Goal: Task Accomplishment & Management: Use online tool/utility

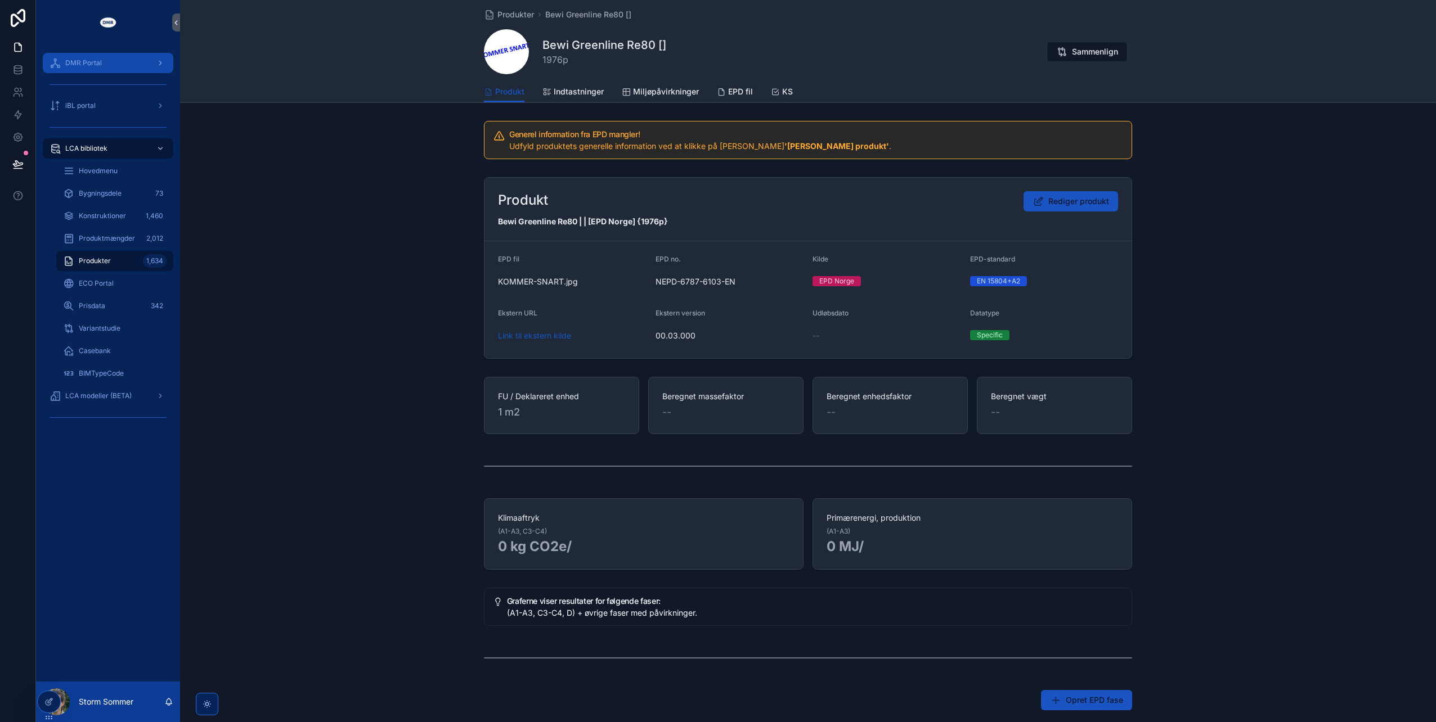
click at [91, 62] on span "DMR Portal" at bounding box center [83, 63] width 37 height 9
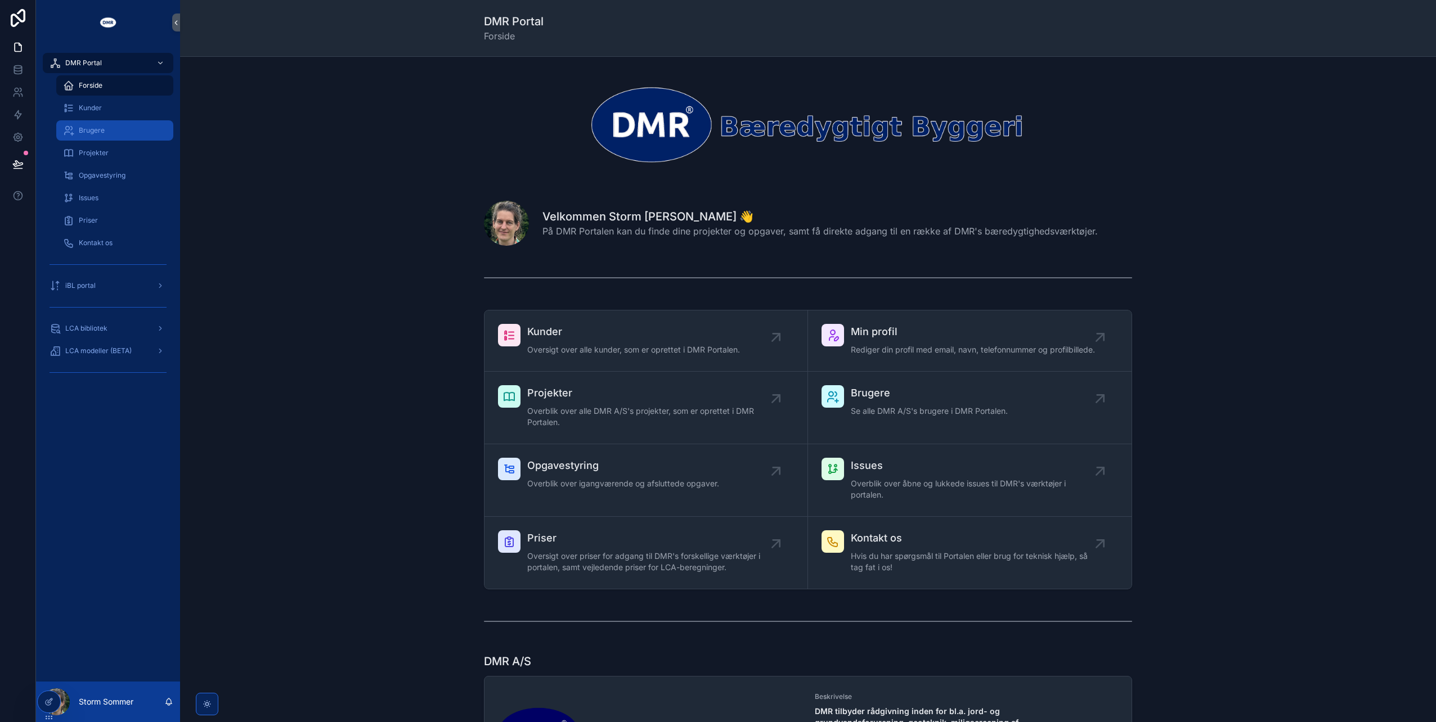
click at [97, 131] on span "Brugere" at bounding box center [92, 130] width 26 height 9
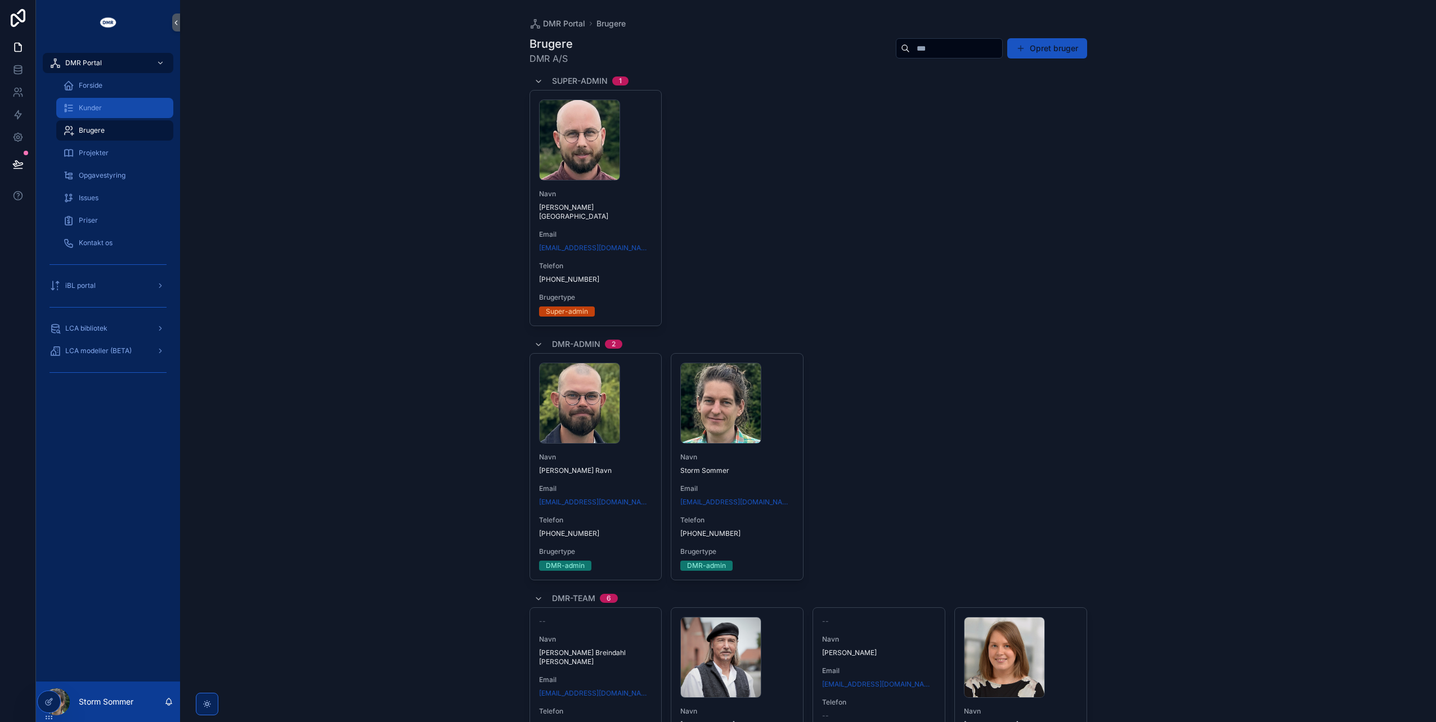
click at [75, 102] on div "Kunder" at bounding box center [115, 108] width 104 height 18
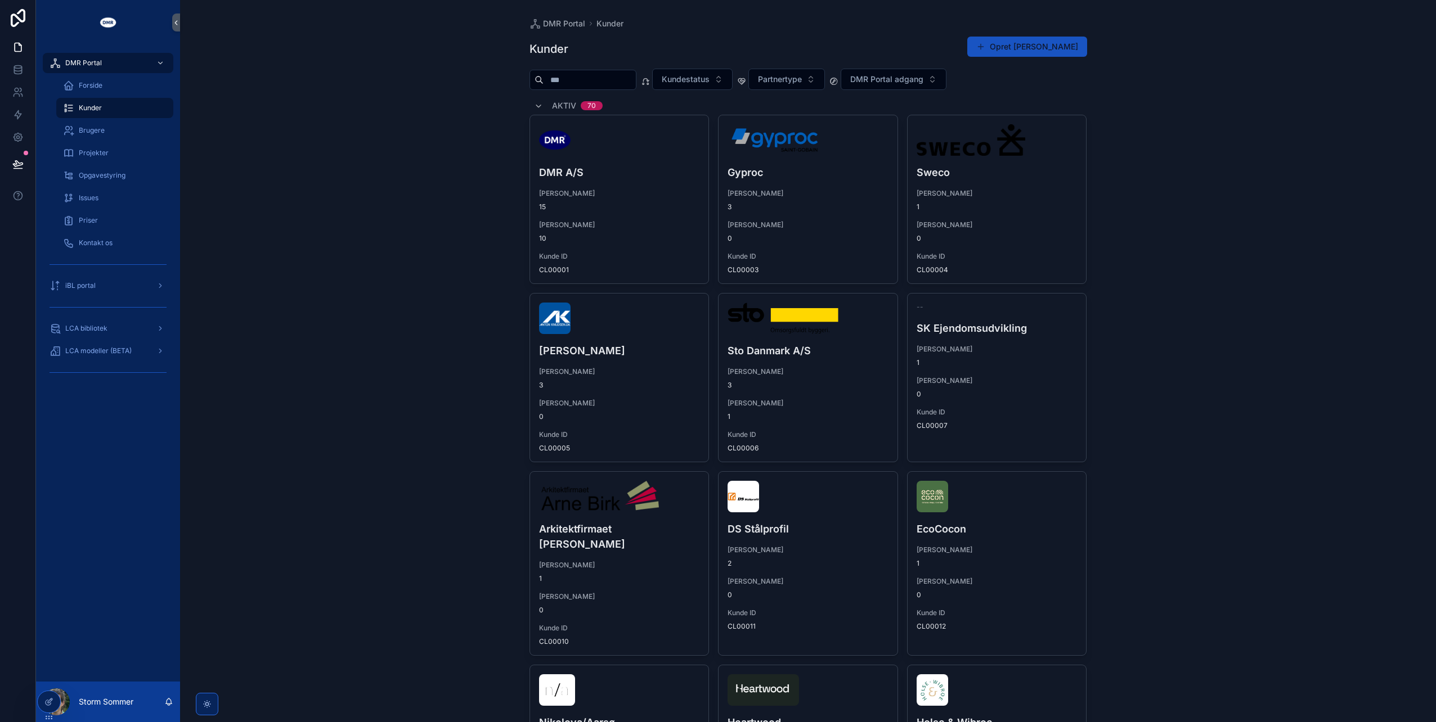
click at [628, 75] on input "scrollable content" at bounding box center [589, 80] width 92 height 16
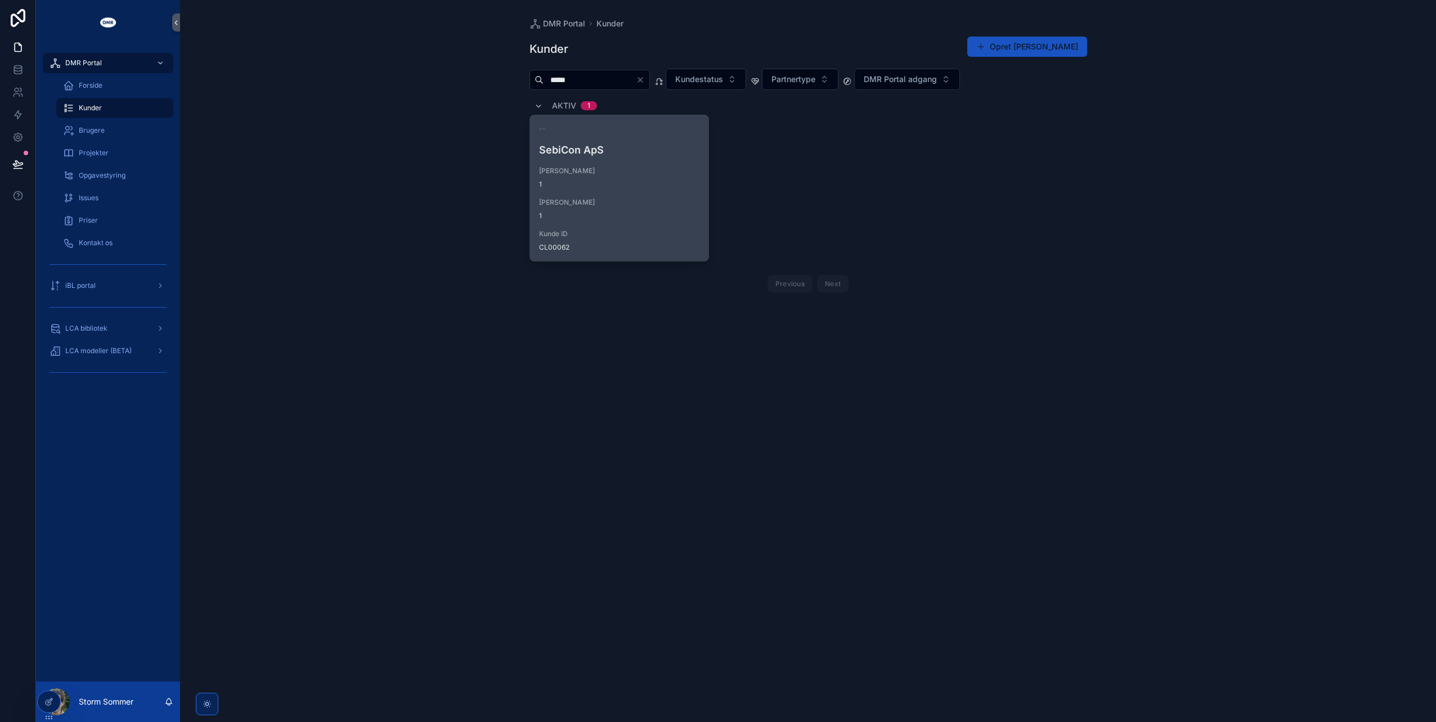
type input "*****"
click at [572, 150] on h4 "SebiCon ApS" at bounding box center [619, 149] width 161 height 15
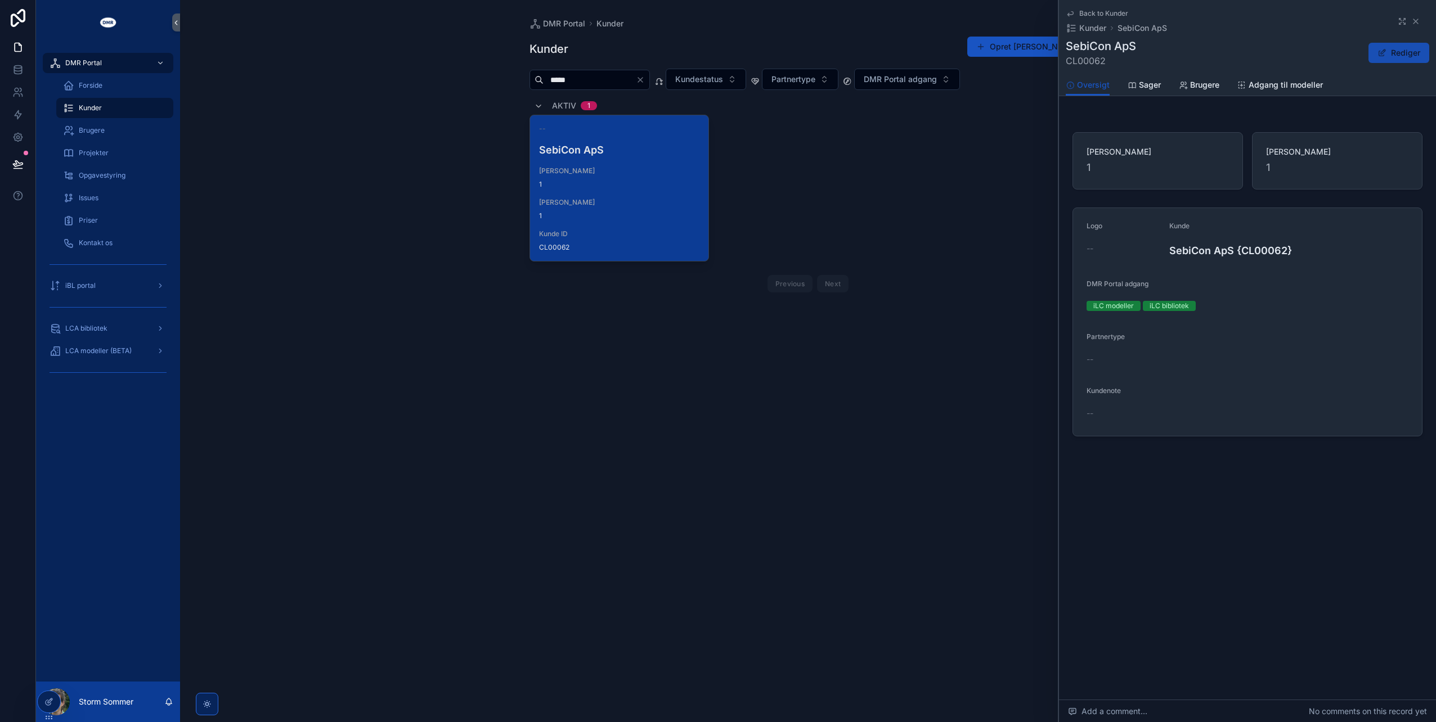
click at [1386, 50] on span "scrollable content" at bounding box center [1381, 52] width 9 height 9
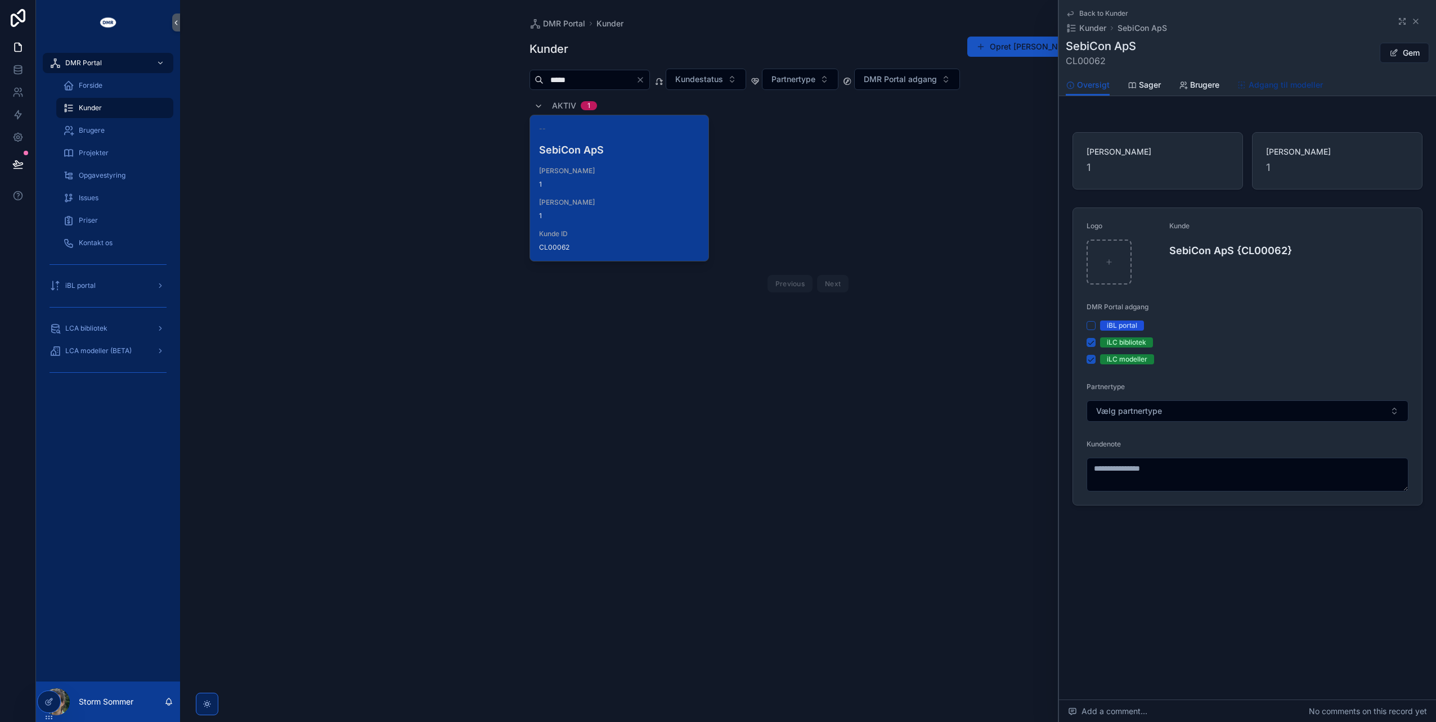
click at [1256, 86] on span "Adgang til modeller" at bounding box center [1285, 84] width 74 height 11
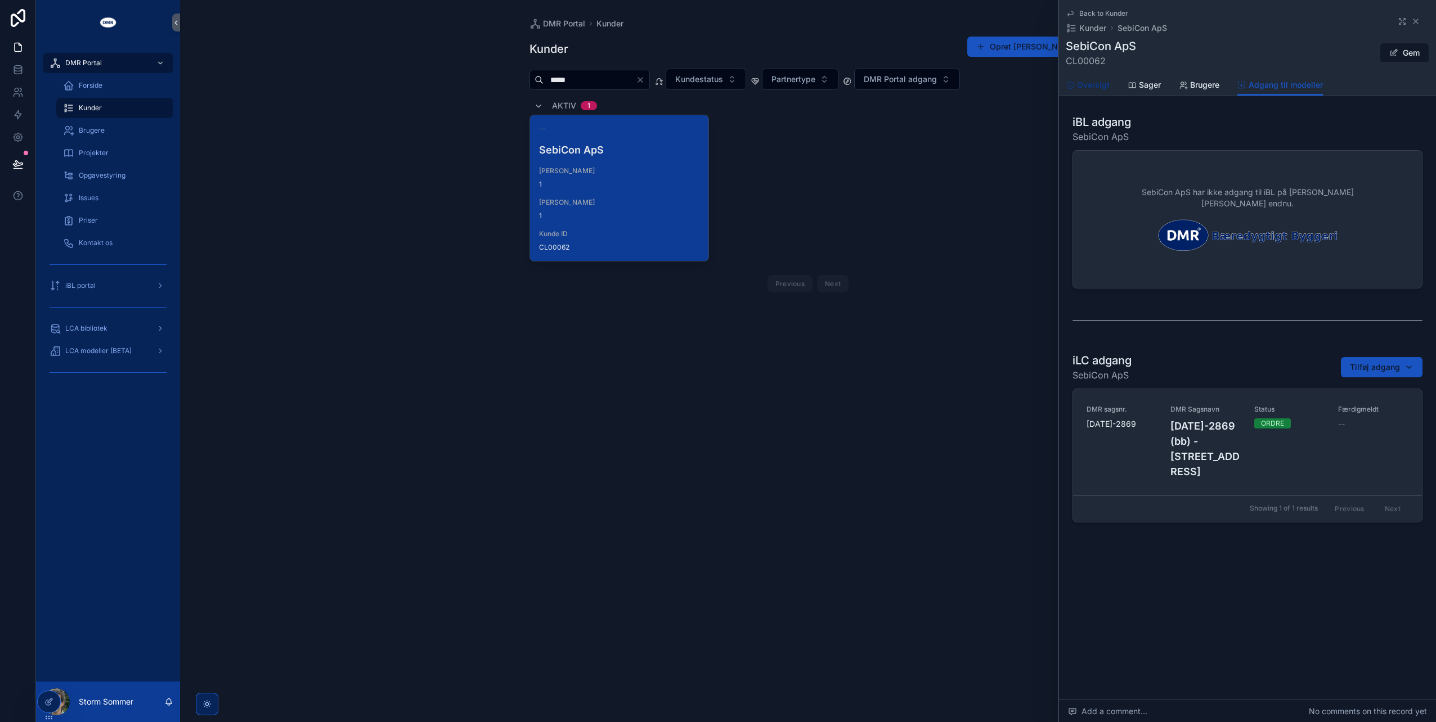
click at [1095, 83] on span "Oversigt" at bounding box center [1093, 84] width 33 height 11
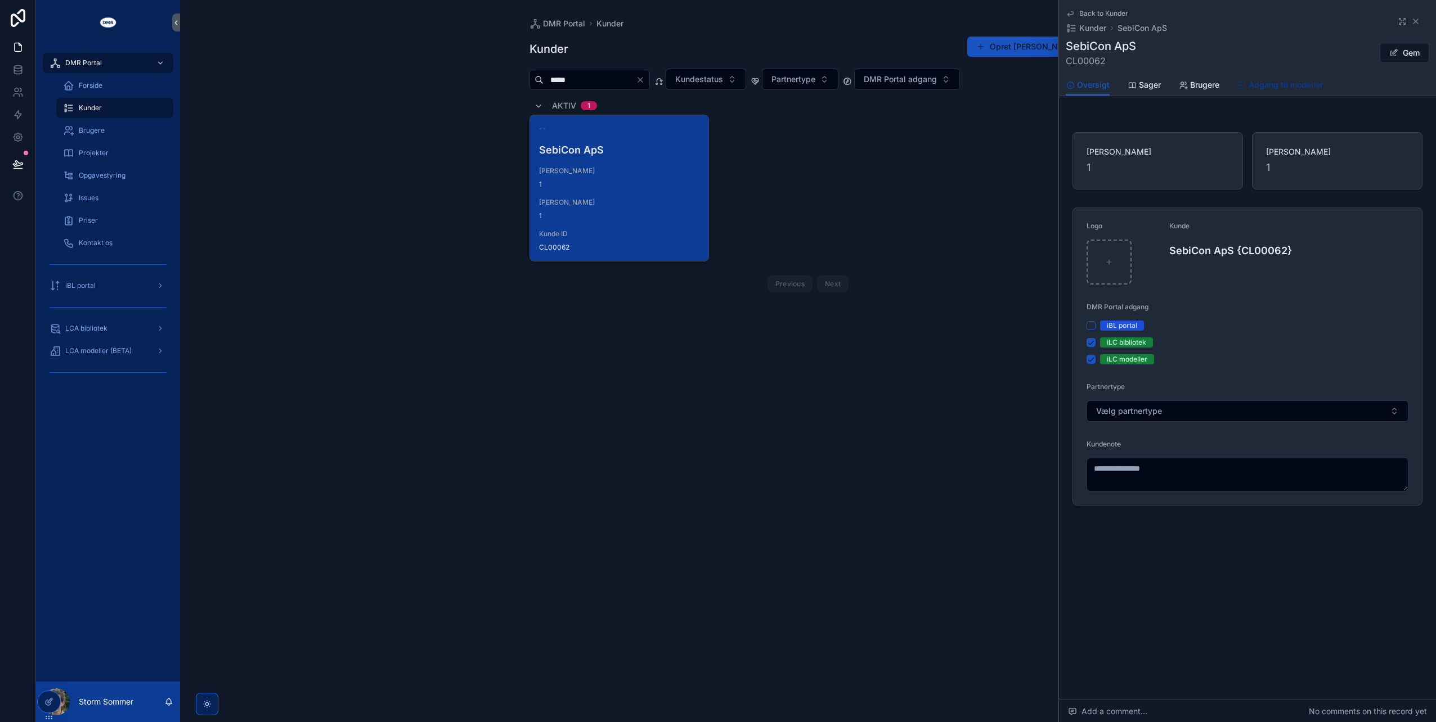
click at [1268, 87] on span "Adgang til modeller" at bounding box center [1285, 84] width 74 height 11
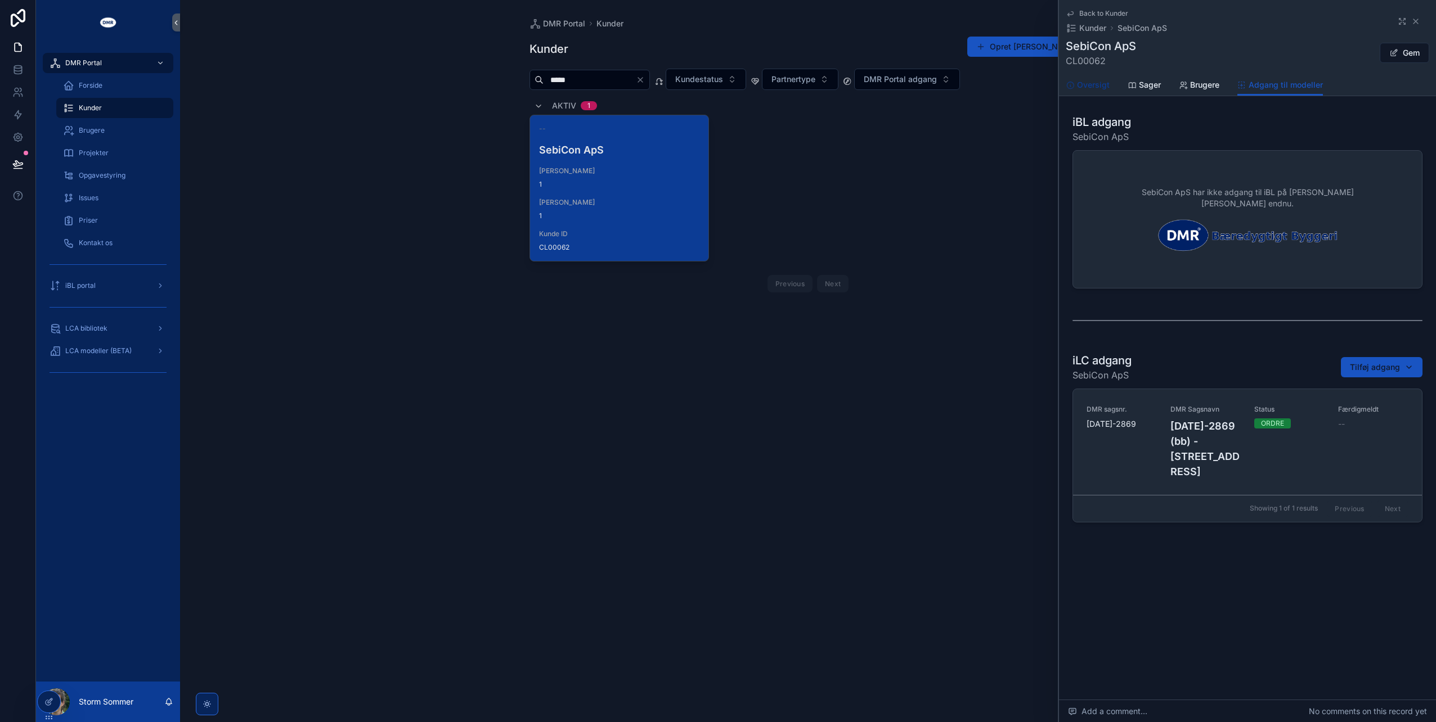
click at [1100, 82] on span "Oversigt" at bounding box center [1093, 84] width 33 height 11
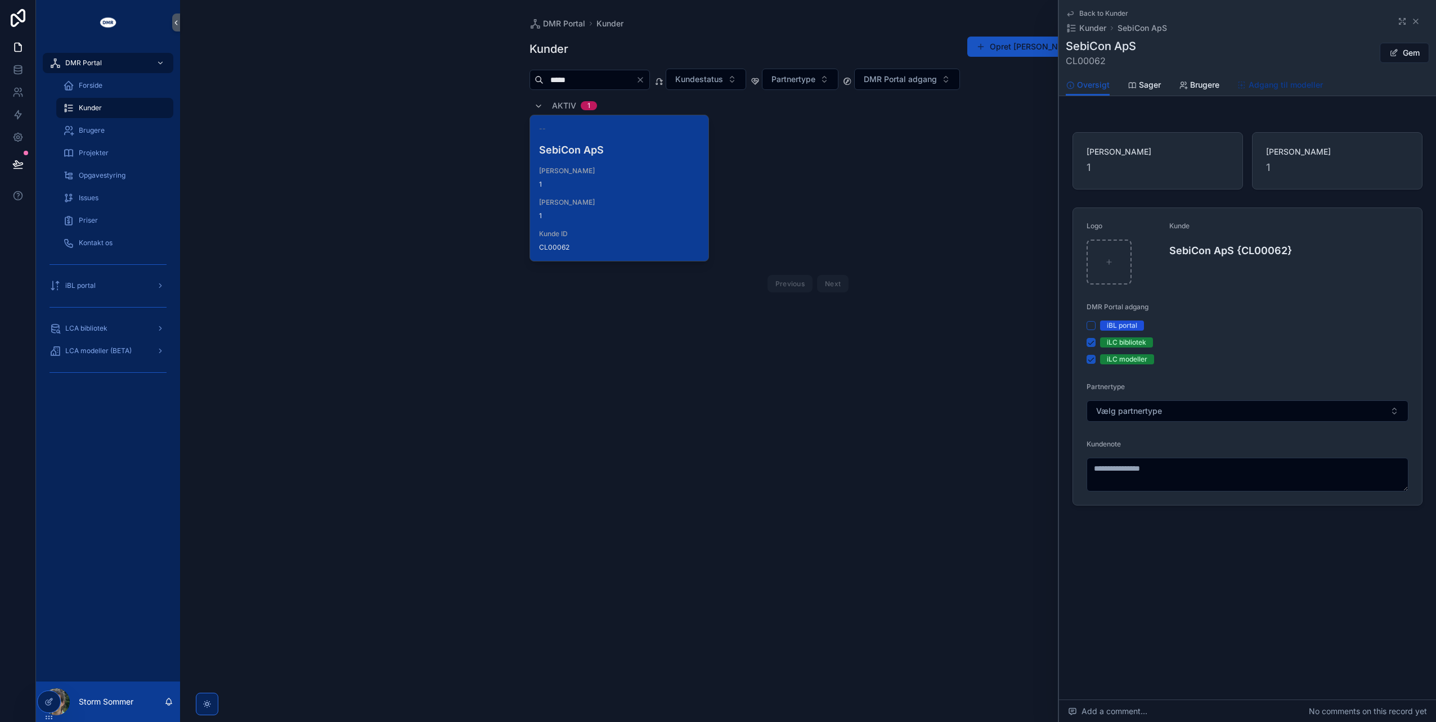
click at [1276, 84] on span "Adgang til modeller" at bounding box center [1285, 84] width 74 height 11
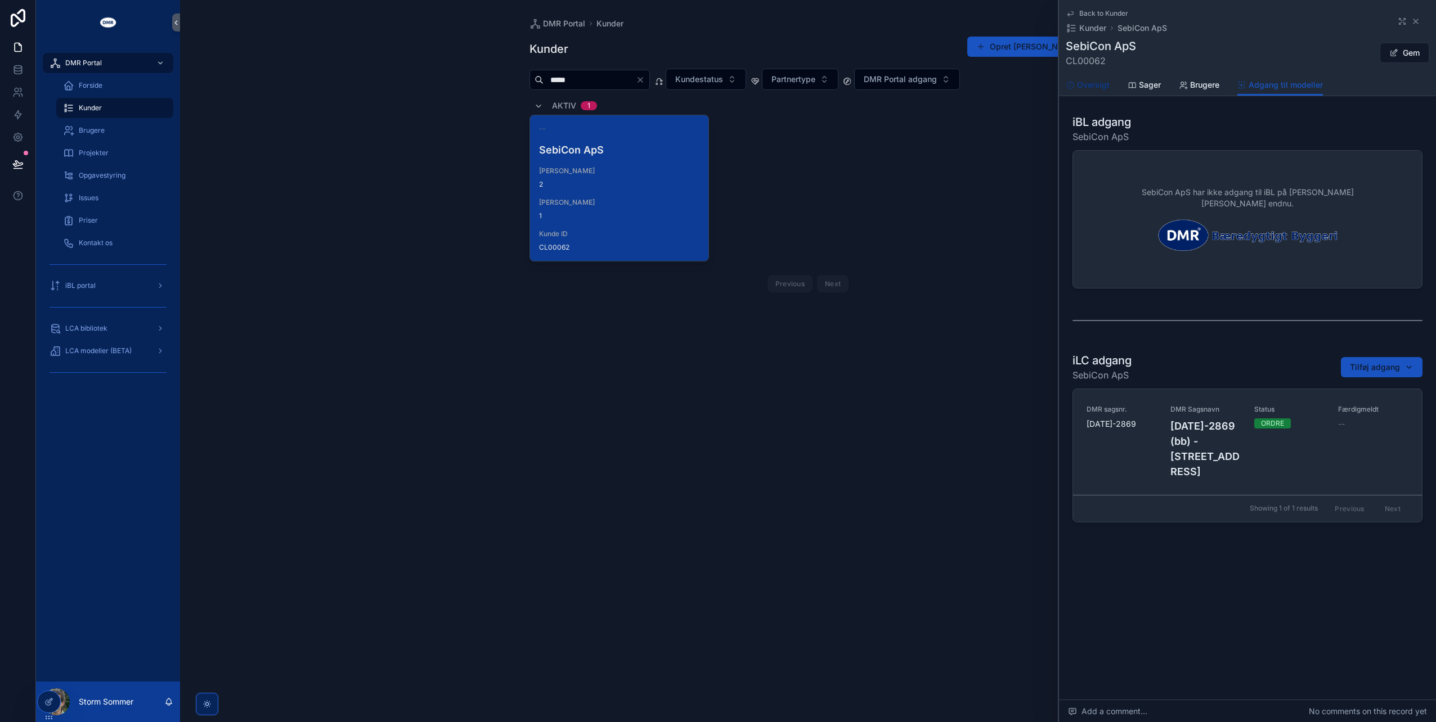
click at [1103, 87] on span "Oversigt" at bounding box center [1093, 84] width 33 height 11
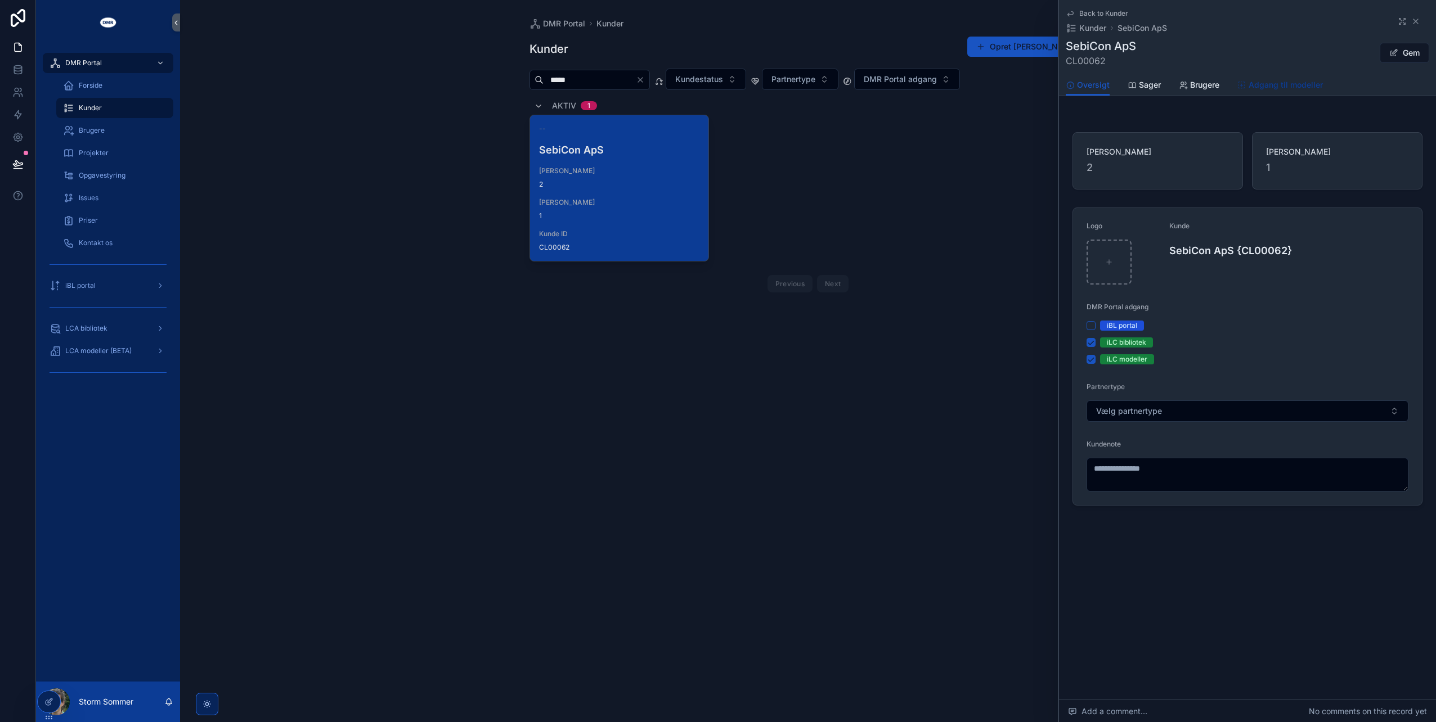
click at [1274, 87] on span "Adgang til modeller" at bounding box center [1285, 84] width 74 height 11
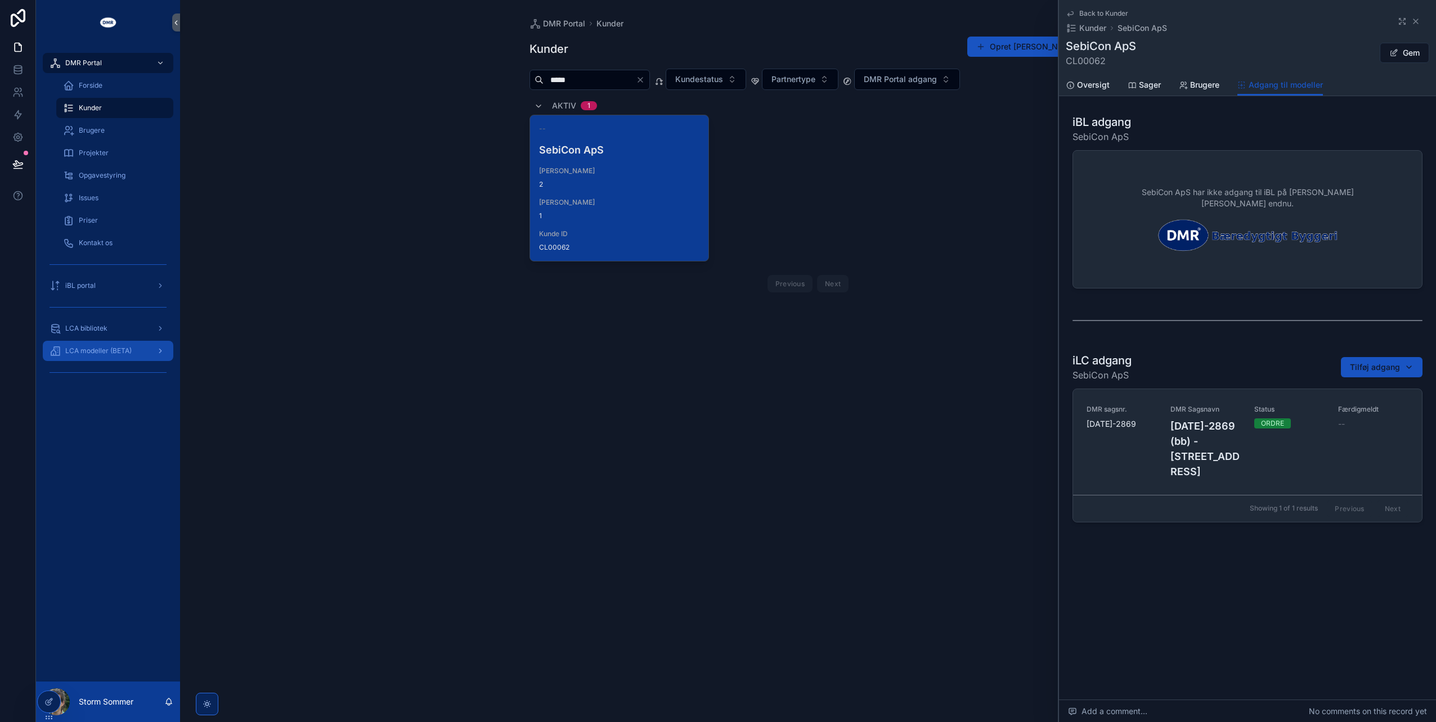
click at [78, 350] on span "LCA modeller (BETA)" at bounding box center [98, 351] width 66 height 9
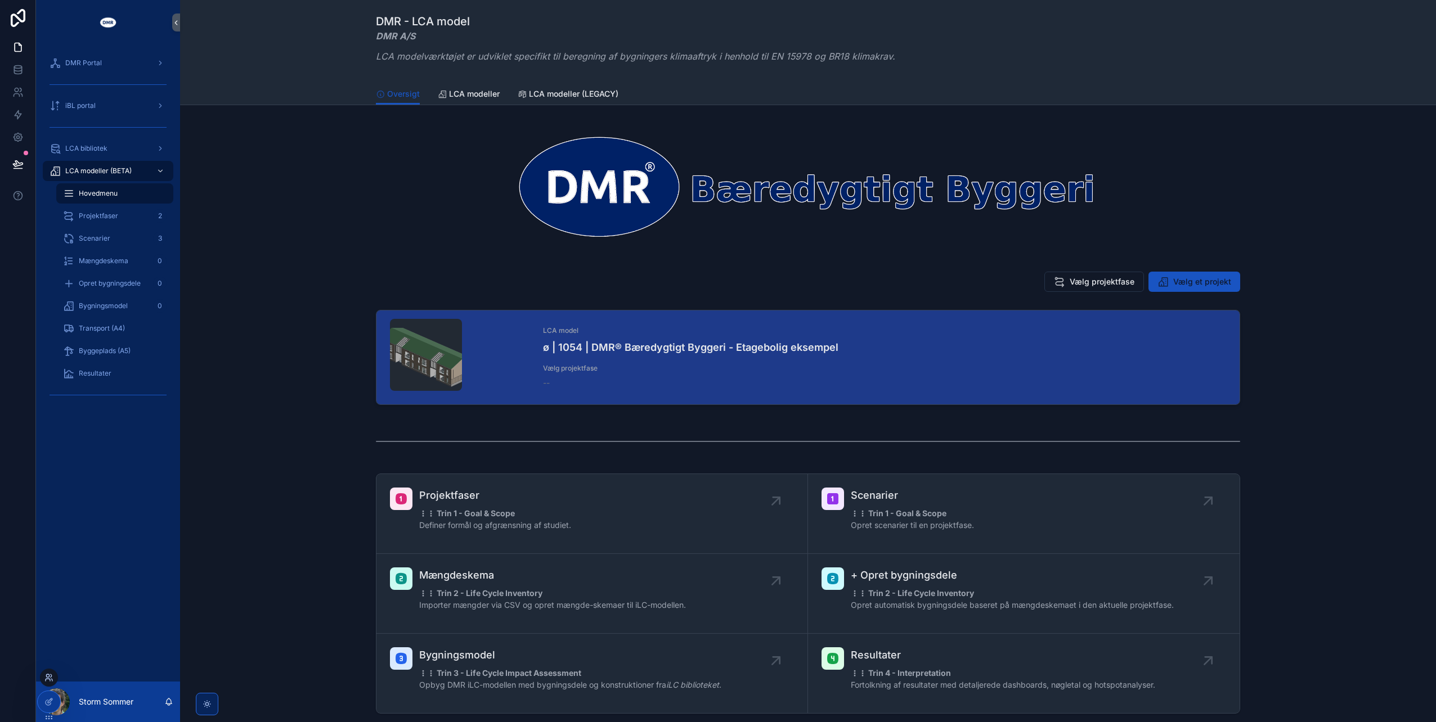
click at [48, 674] on icon at bounding box center [48, 677] width 9 height 9
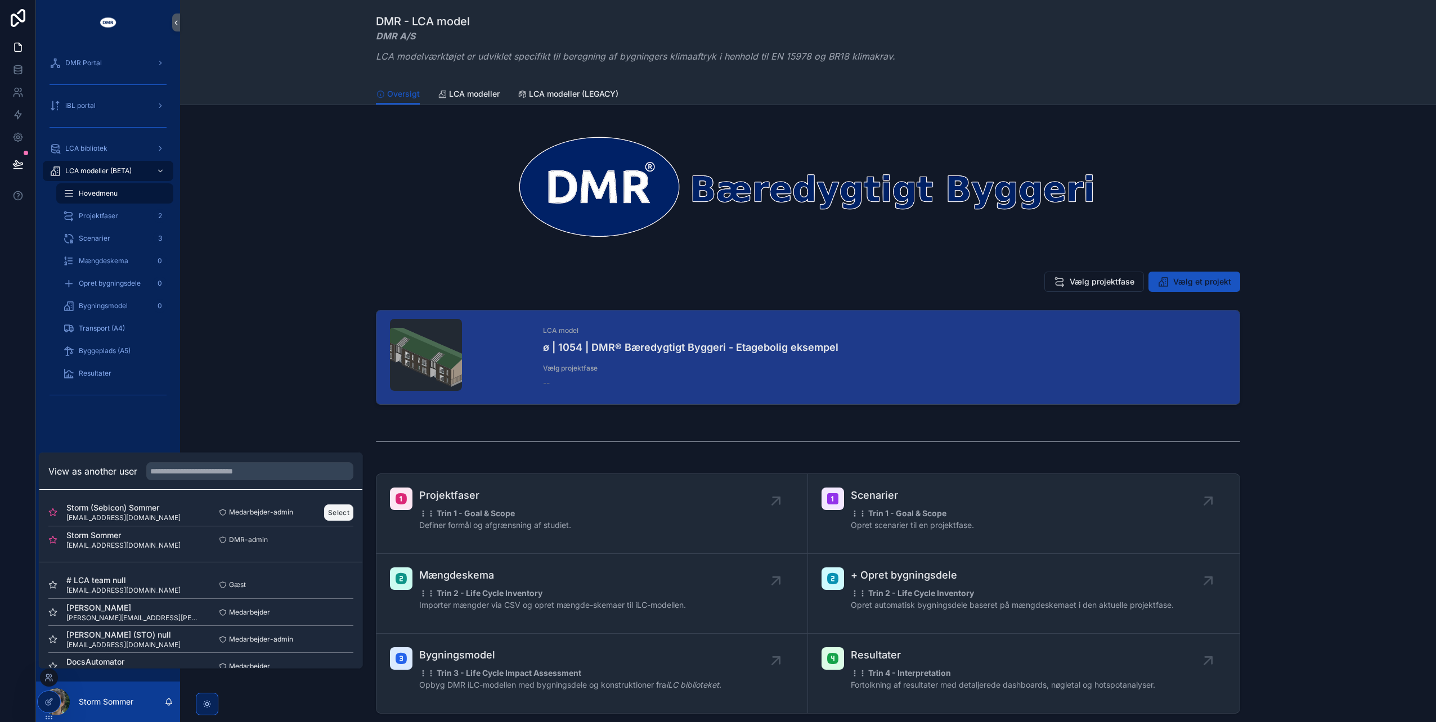
click at [344, 511] on button "Select" at bounding box center [338, 512] width 29 height 16
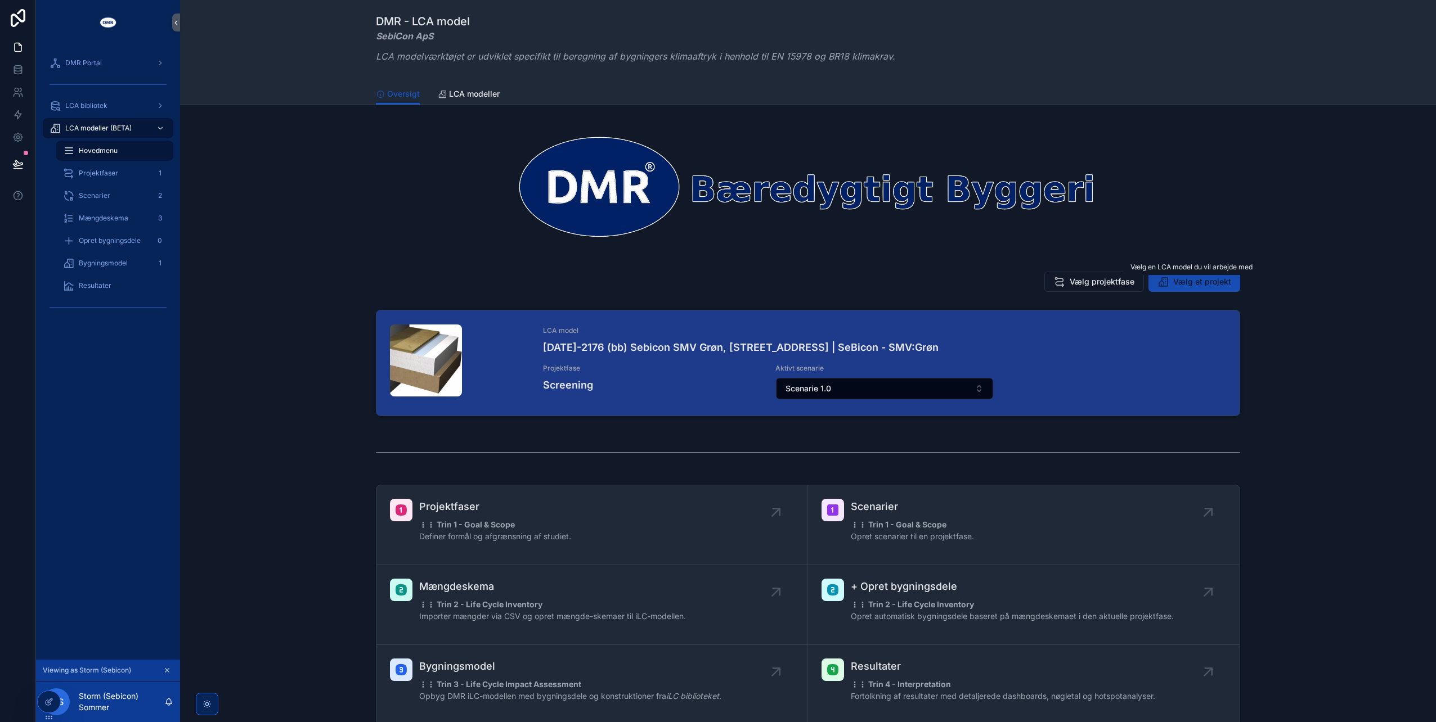
click at [1167, 284] on button "Vælg et projekt" at bounding box center [1194, 282] width 92 height 20
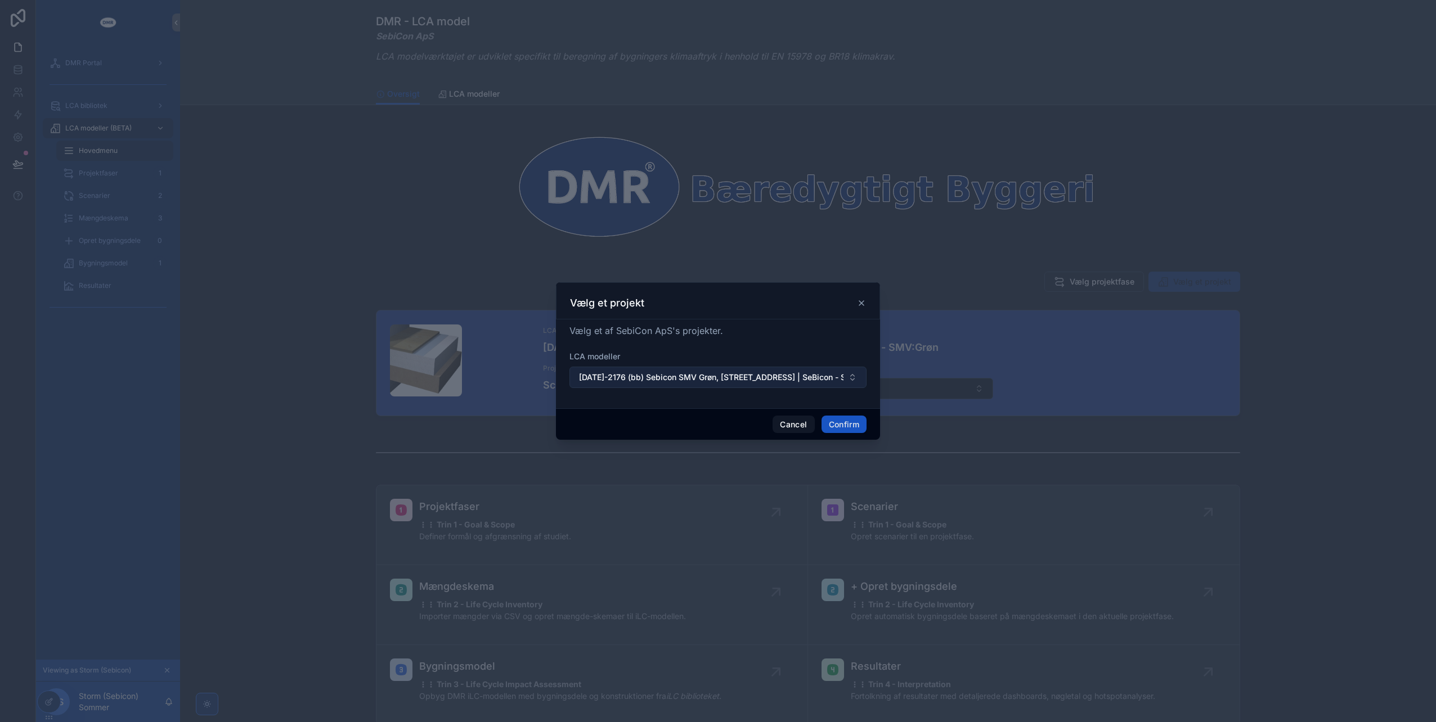
click at [751, 380] on span "2025-2176 (bb) Sebicon SMV Grøn, Maegaardsvej 5, 5856 Ryslinge | SeBicon - SMV:…" at bounding box center [711, 377] width 264 height 11
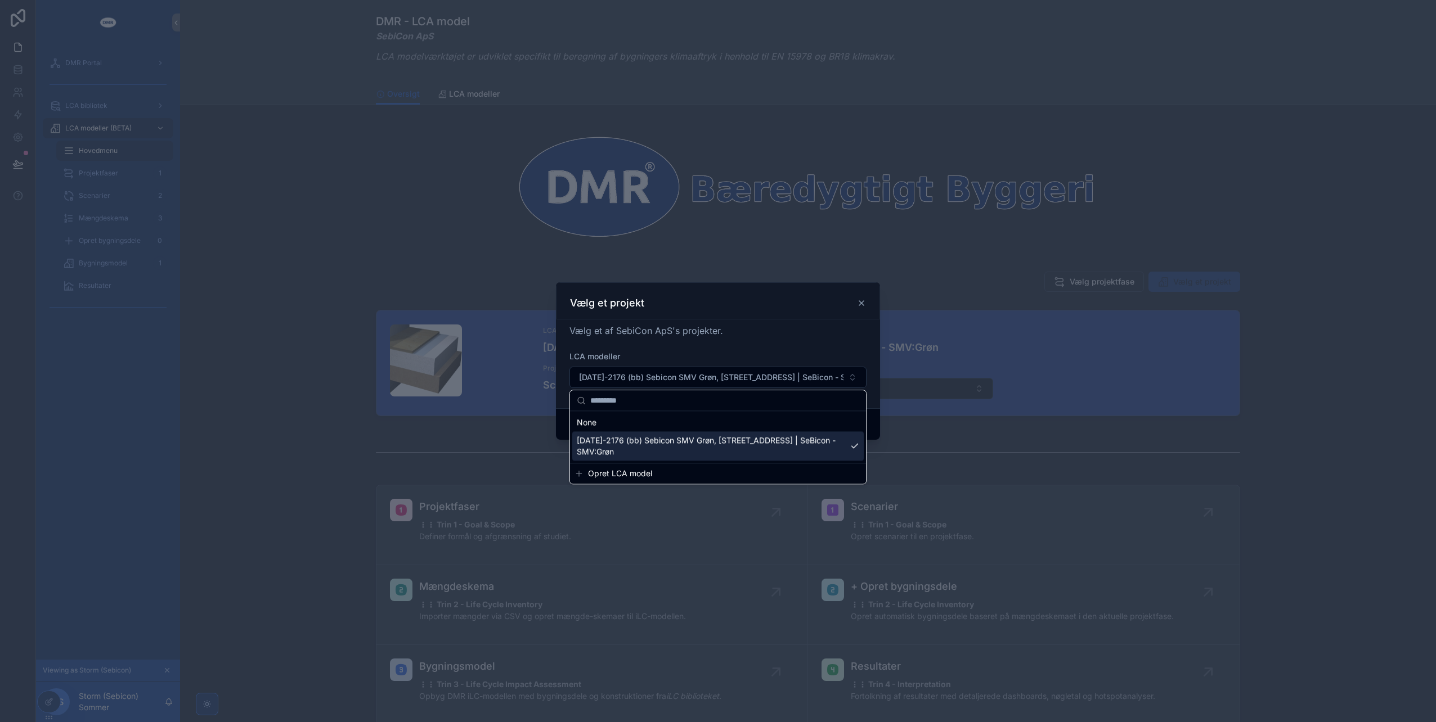
click at [702, 442] on span "2025-2176 (bb) Sebicon SMV Grøn, Maegaardsvej 5, 5856 Ryslinge | SeBicon - SMV:…" at bounding box center [711, 446] width 269 height 23
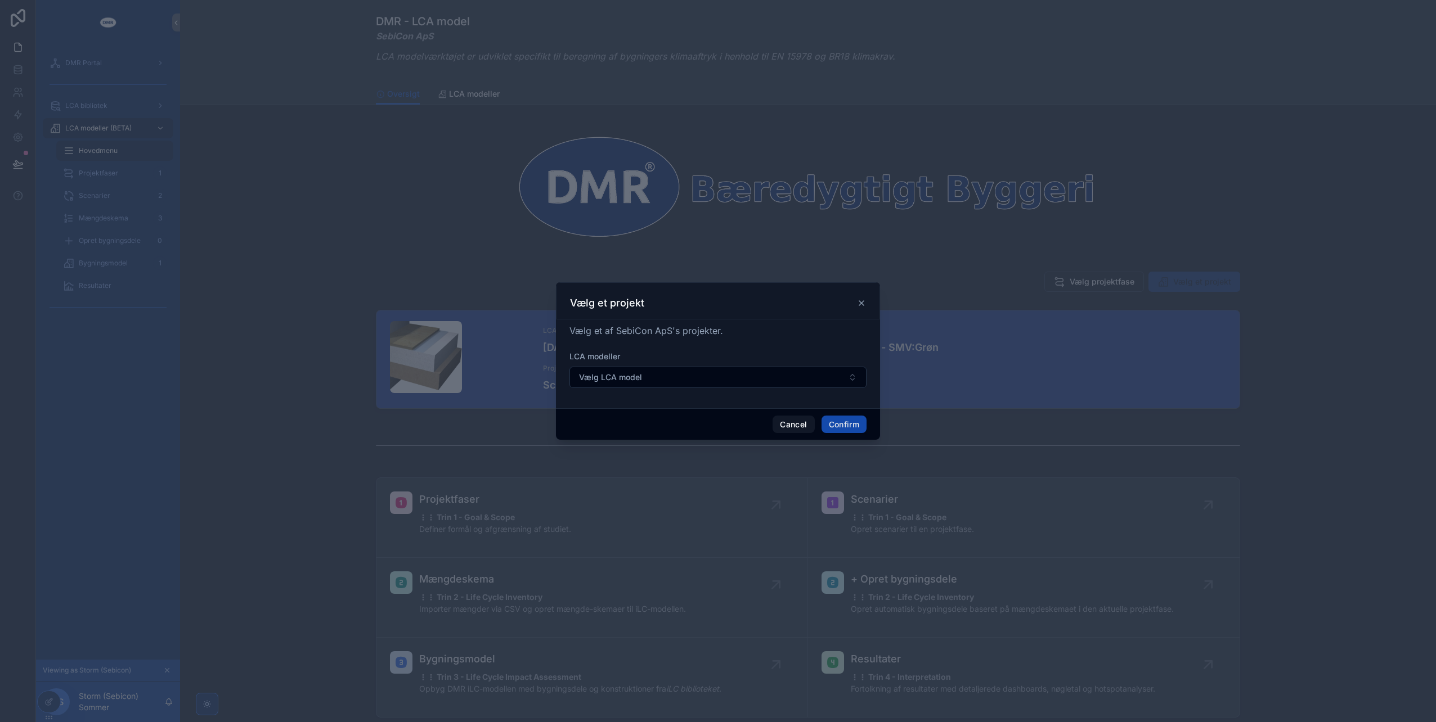
click at [838, 425] on button "Confirm" at bounding box center [843, 425] width 45 height 18
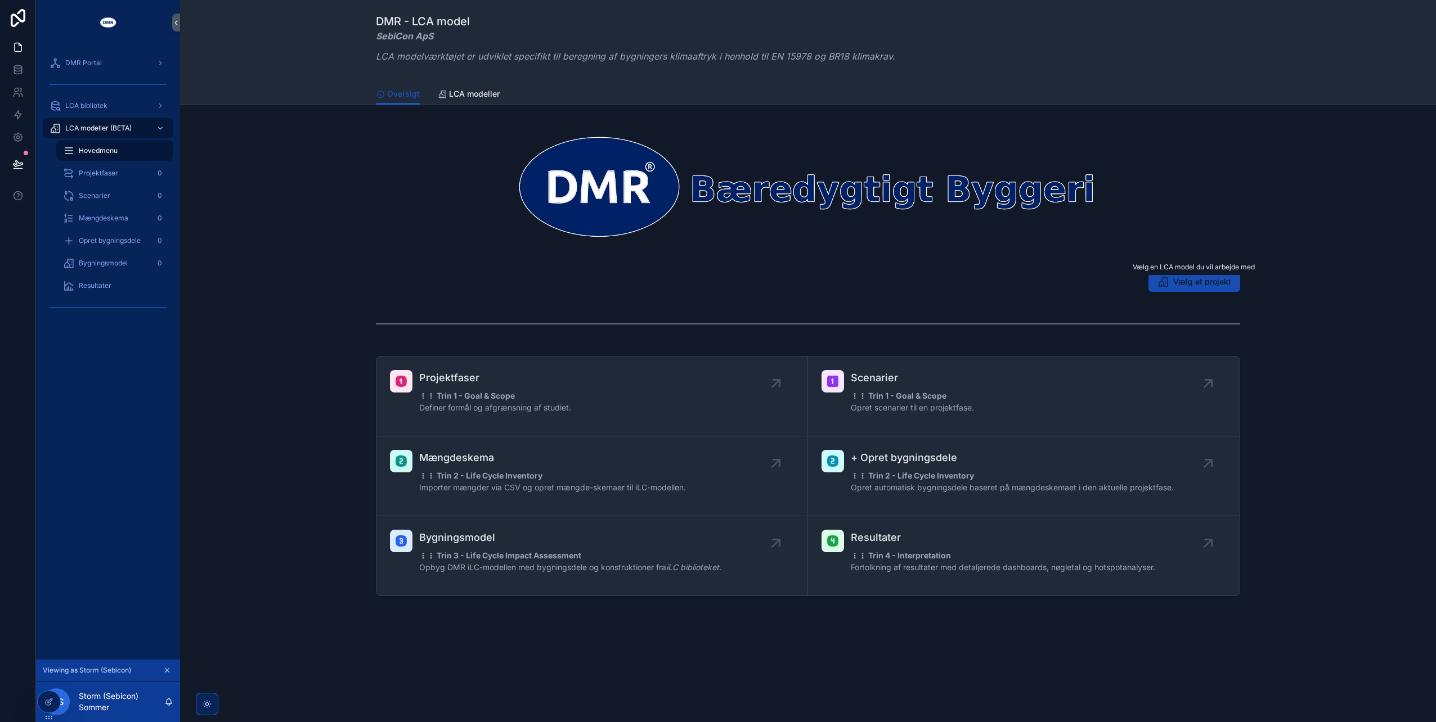
click at [1193, 281] on span "Vælg et projekt" at bounding box center [1202, 281] width 58 height 11
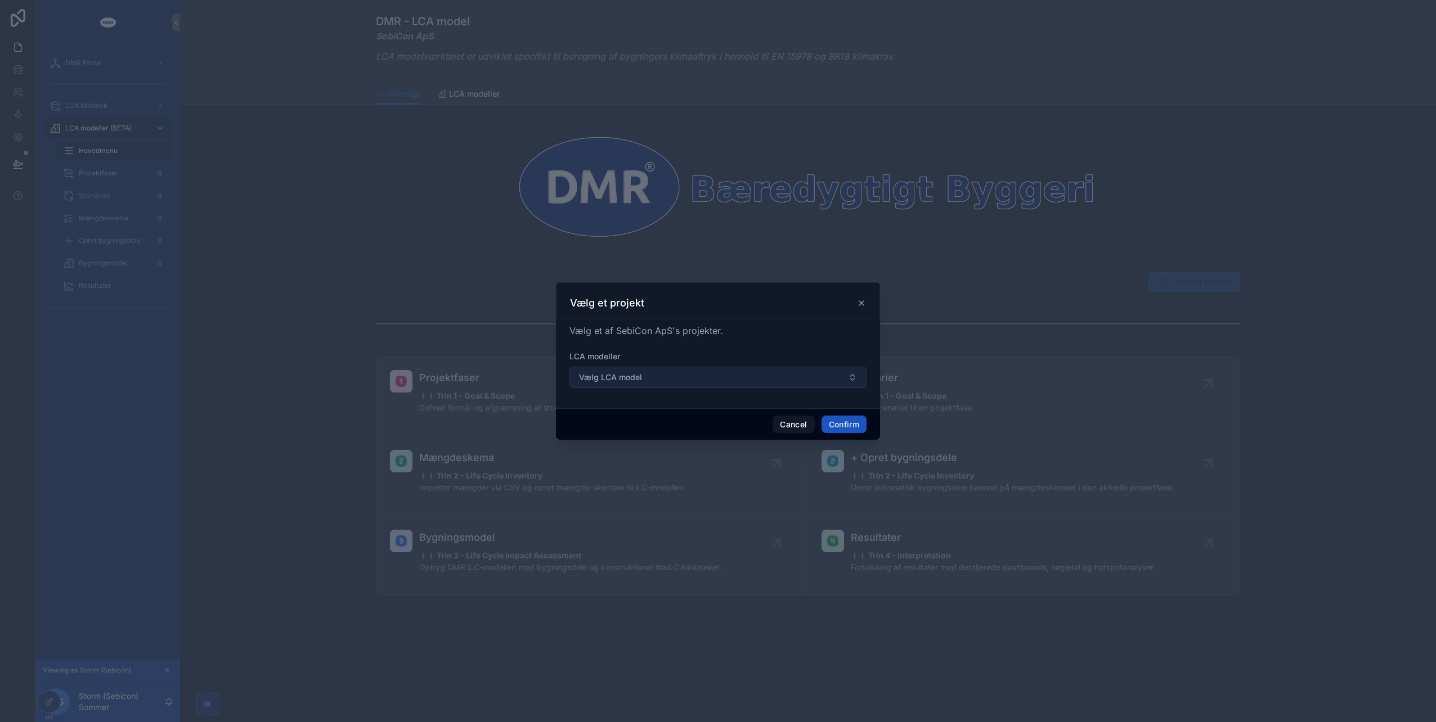
click at [744, 375] on button "Vælg LCA model" at bounding box center [717, 377] width 297 height 21
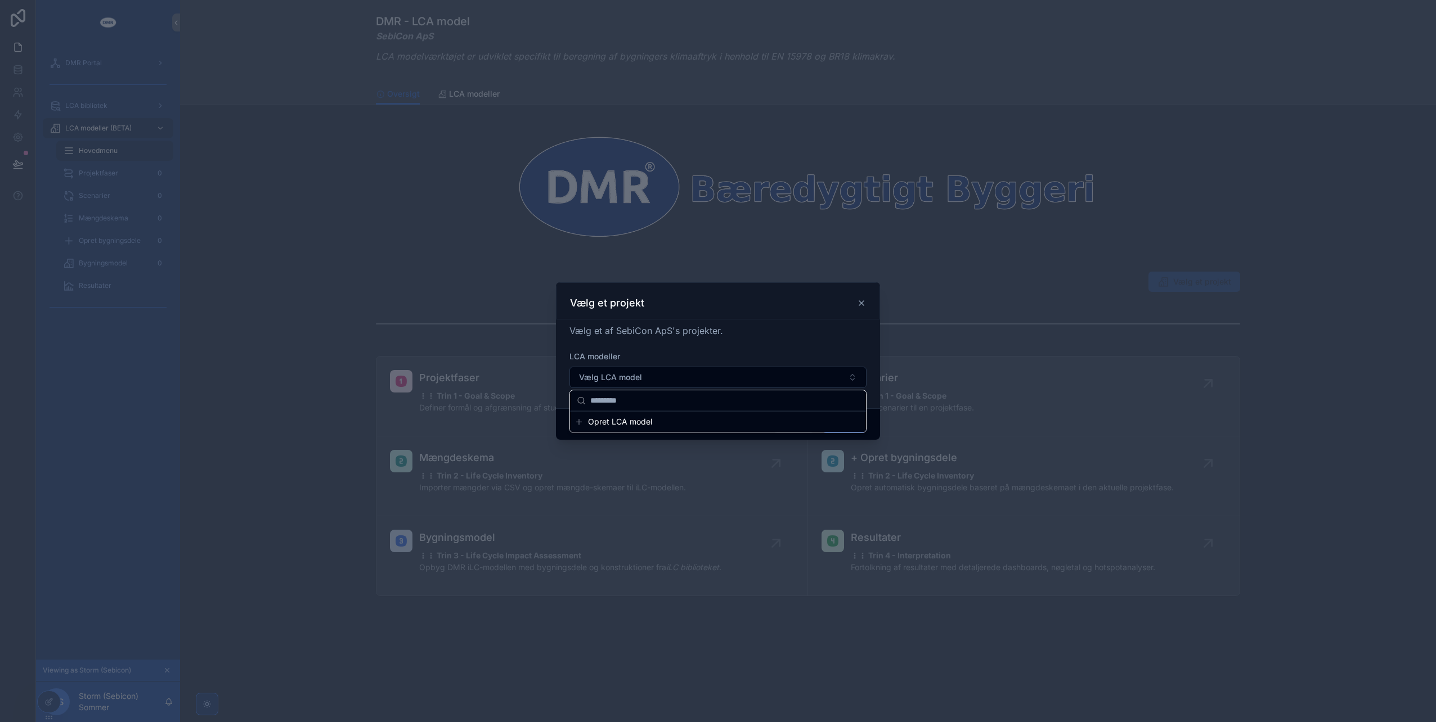
click at [680, 330] on span "Vælg et af SebiCon ApS's projekter." at bounding box center [646, 330] width 154 height 11
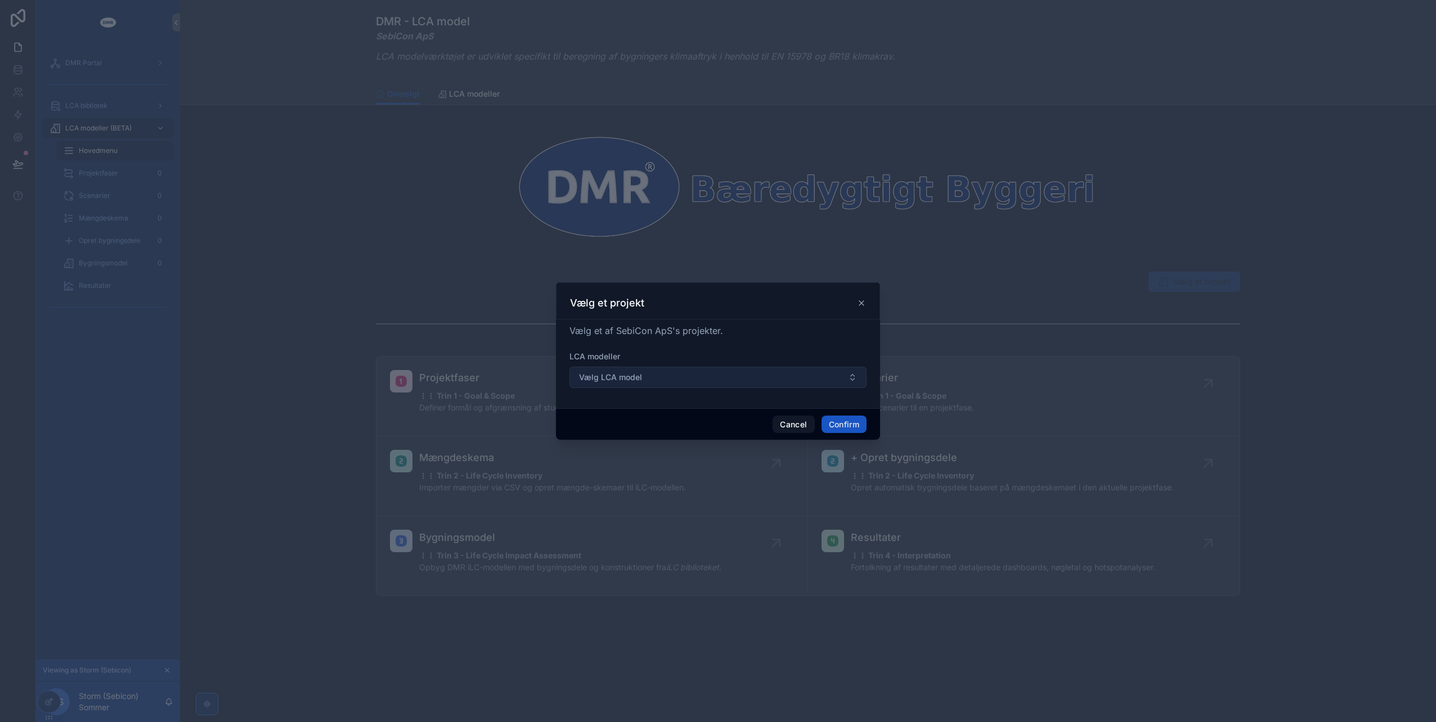
click at [839, 378] on button "Vælg LCA model" at bounding box center [717, 377] width 297 height 21
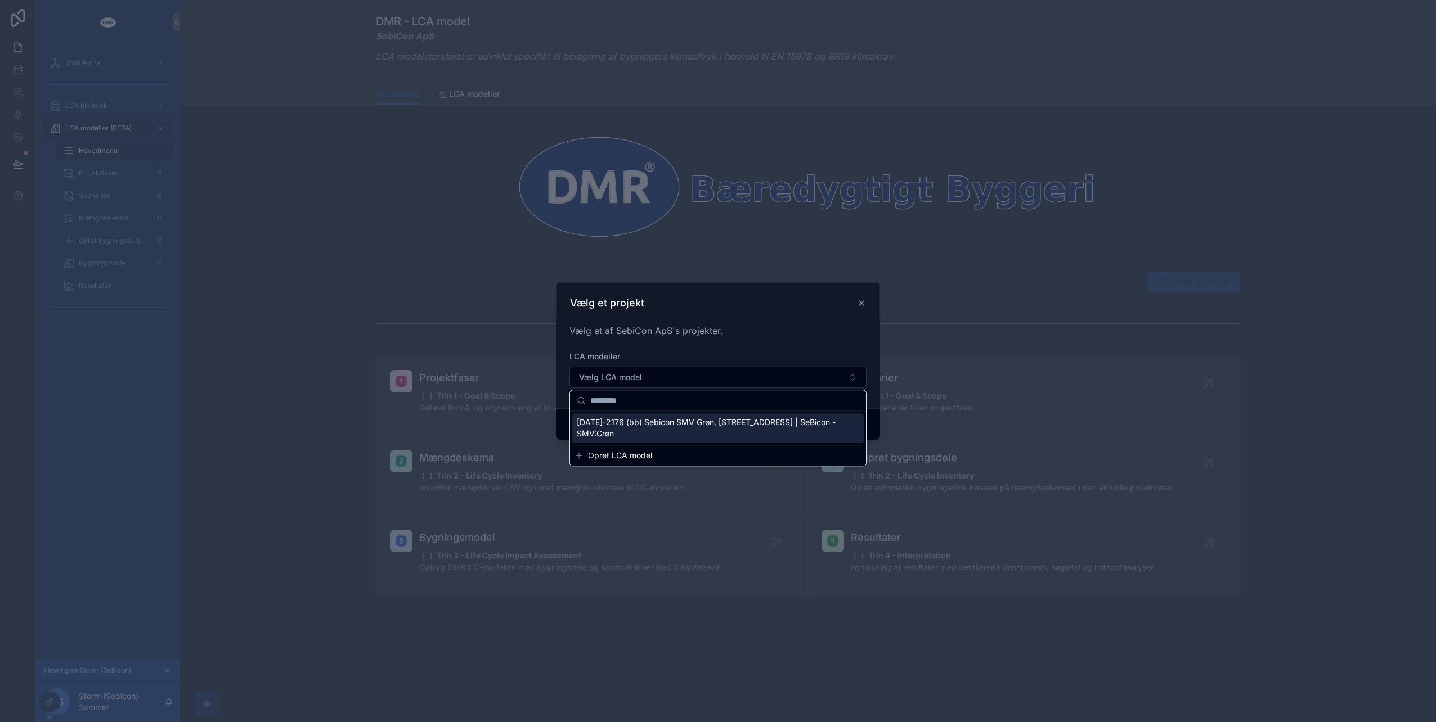
click at [685, 432] on span "2025-2176 (bb) Sebicon SMV Grøn, Maegaardsvej 5, 5856 Ryslinge | SeBicon - SMV:…" at bounding box center [711, 428] width 269 height 23
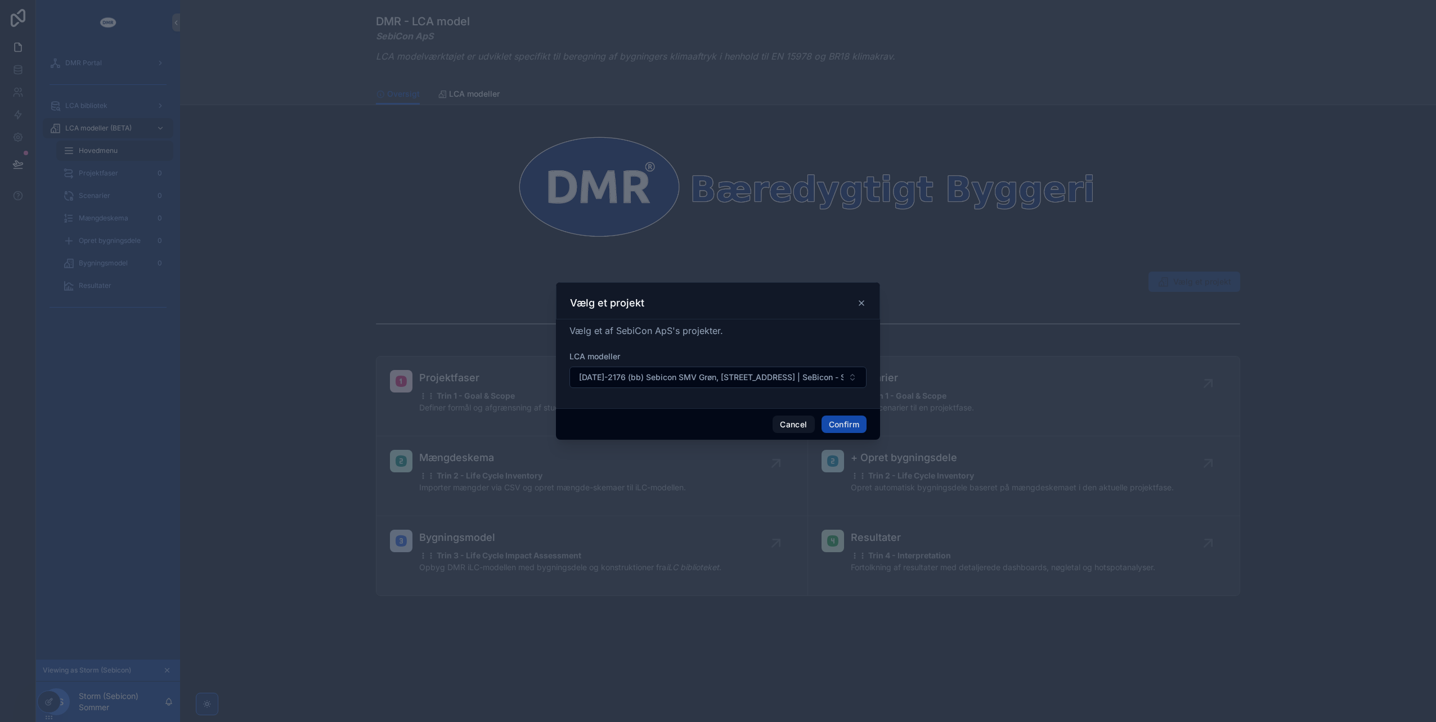
click at [828, 420] on button "Confirm" at bounding box center [843, 425] width 45 height 18
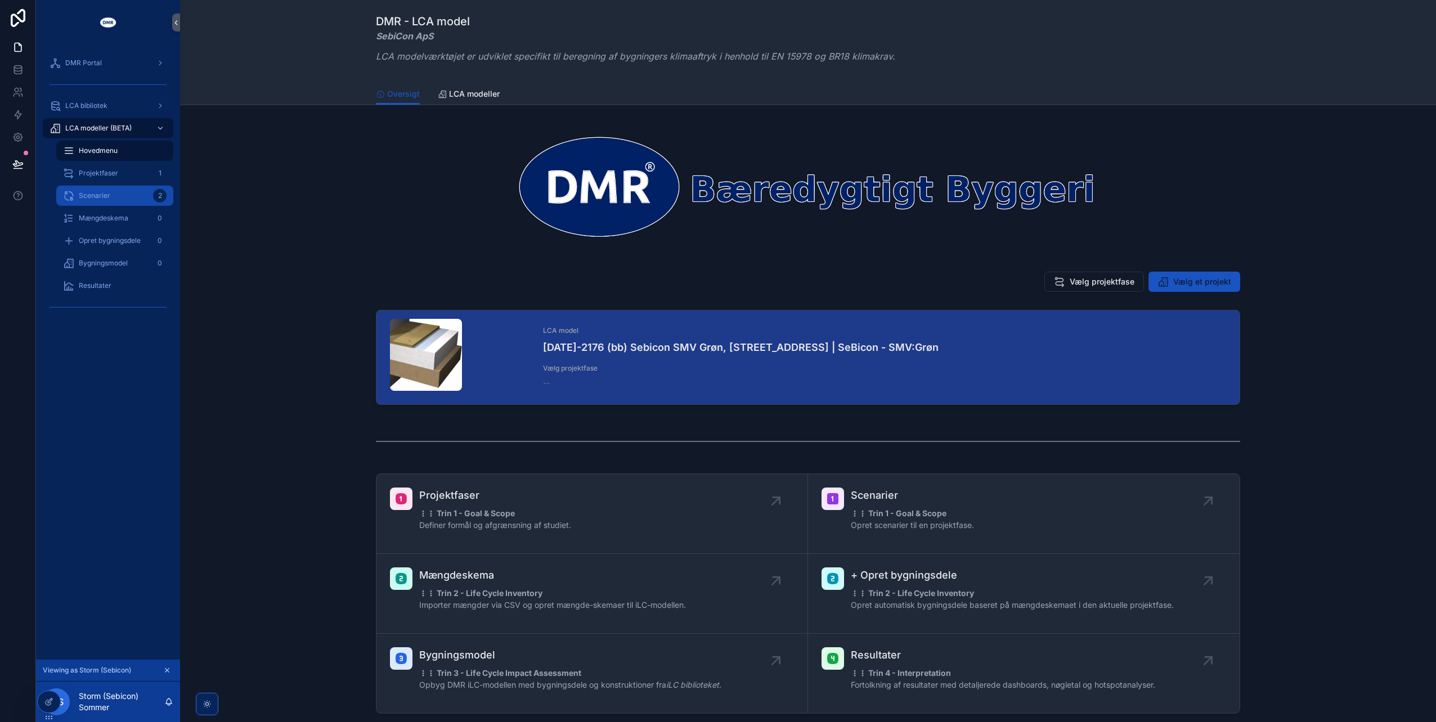
click at [107, 204] on div "Scenarier 2" at bounding box center [115, 196] width 104 height 18
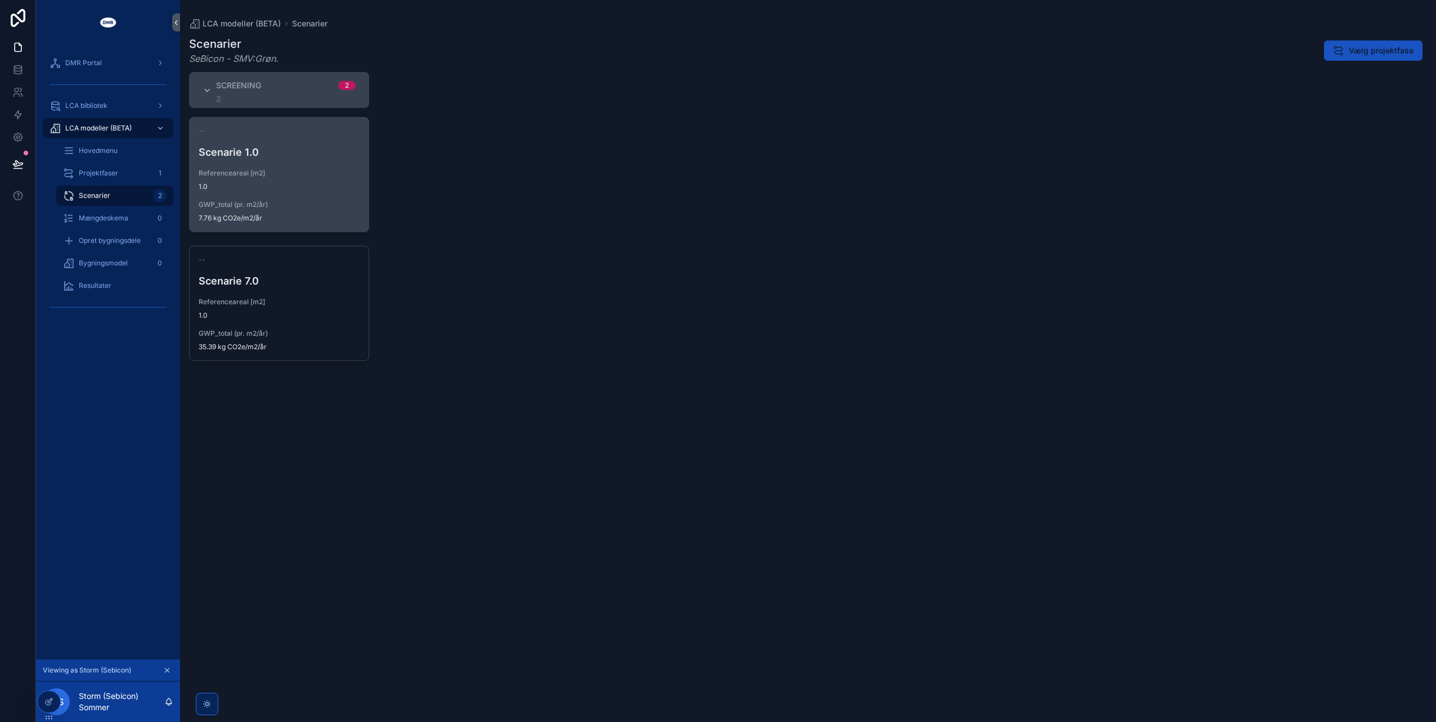
click at [289, 201] on span "GWP_total (pr. m2/år)" at bounding box center [279, 204] width 161 height 9
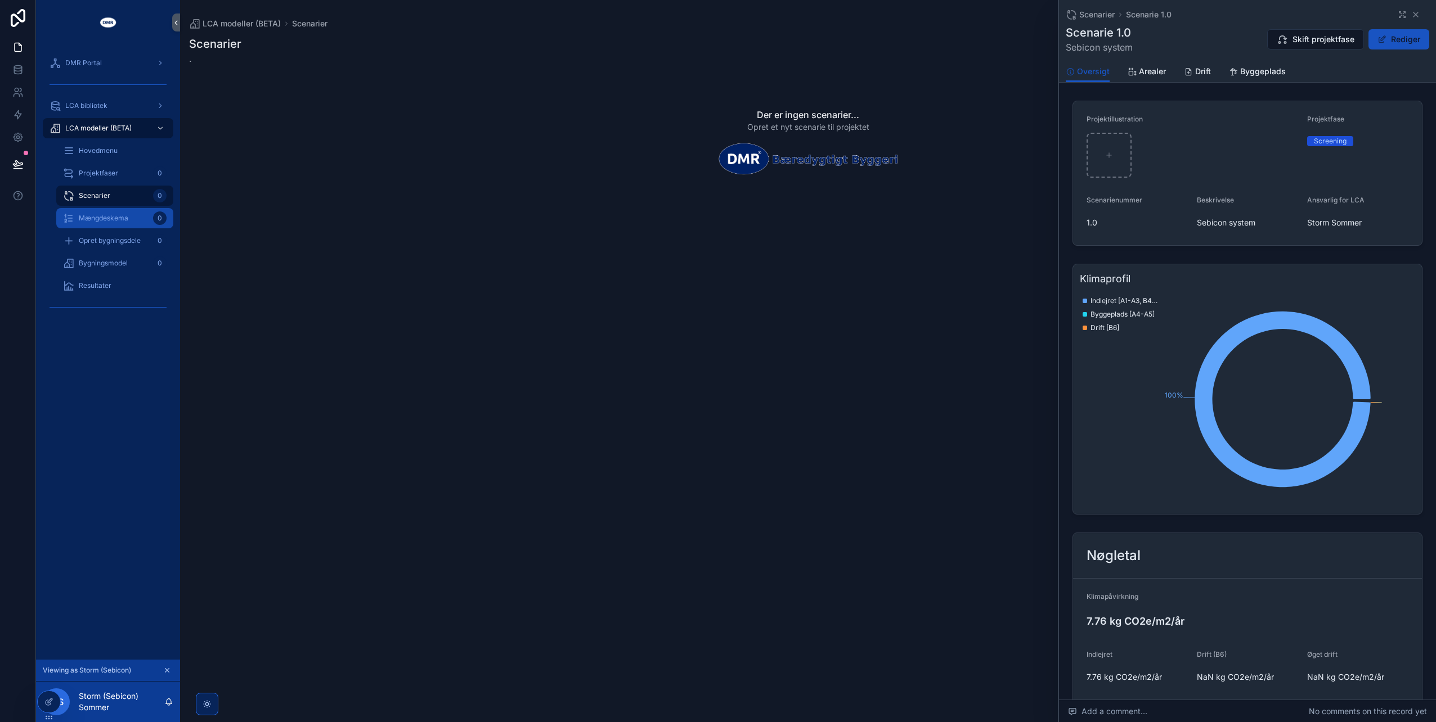
click at [103, 213] on div "Mængdeskema 0" at bounding box center [115, 218] width 104 height 18
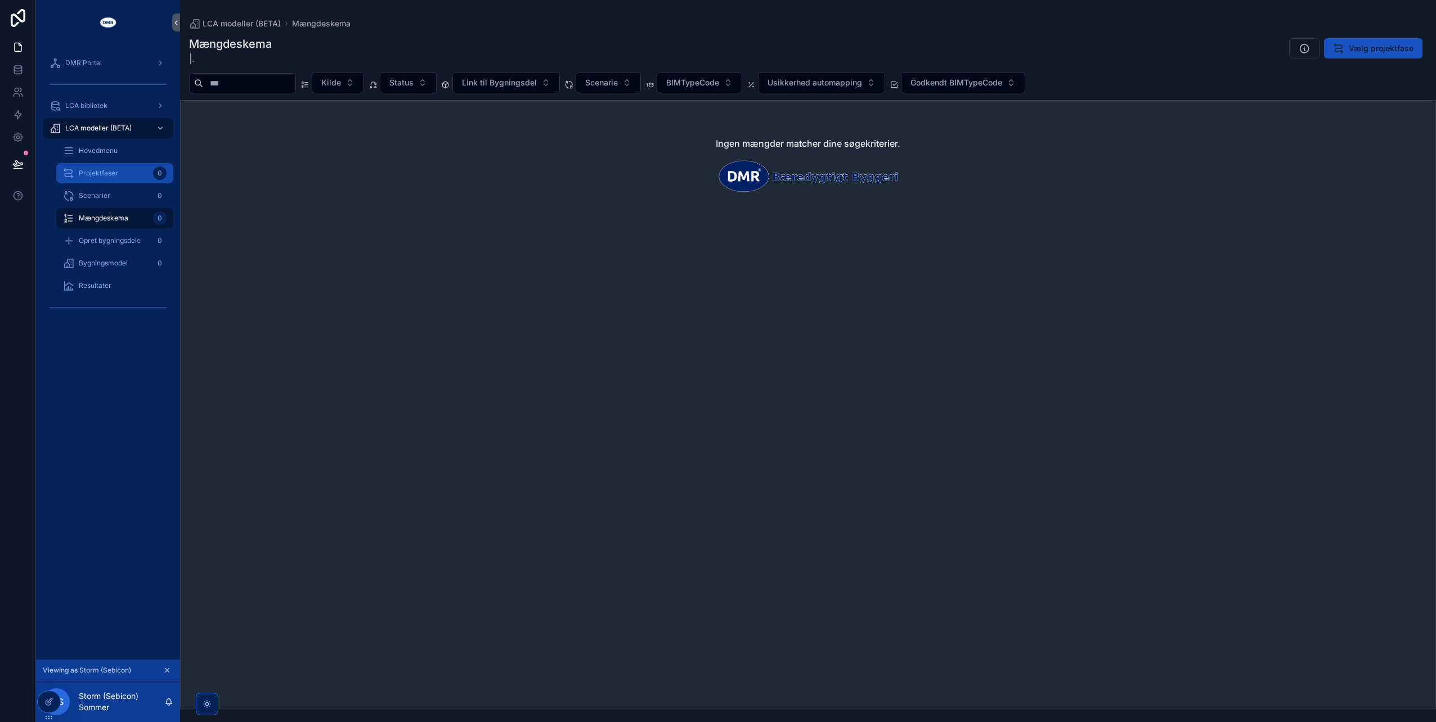
click at [98, 175] on span "Projektfaser" at bounding box center [98, 173] width 39 height 9
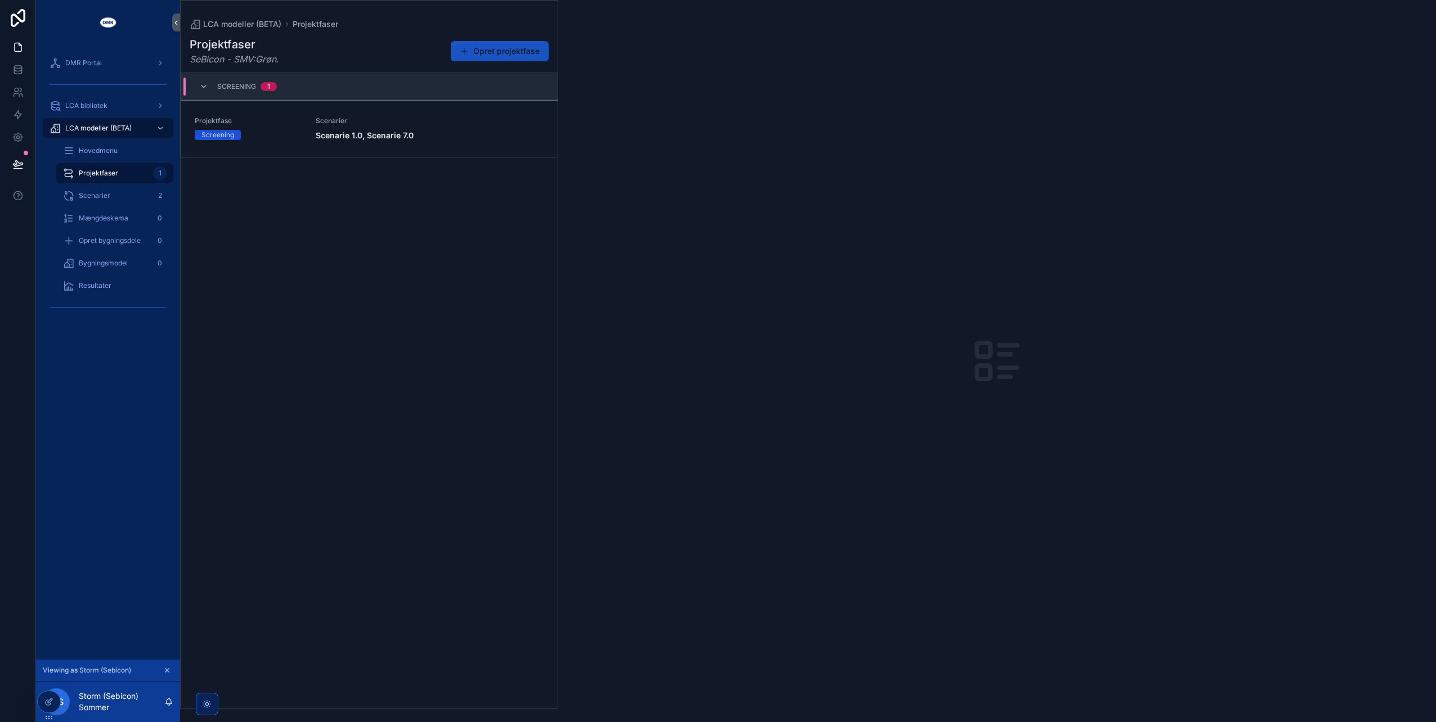
drag, startPoint x: 98, startPoint y: 175, endPoint x: 61, endPoint y: 360, distance: 188.2
click at [57, 371] on div "DMR Portal LCA bibliotek LCA modeller (BETA) Hovedmenu Projektfaser 1 Scenarier…" at bounding box center [108, 352] width 144 height 615
click at [113, 125] on span "LCA modeller (BETA)" at bounding box center [98, 128] width 66 height 9
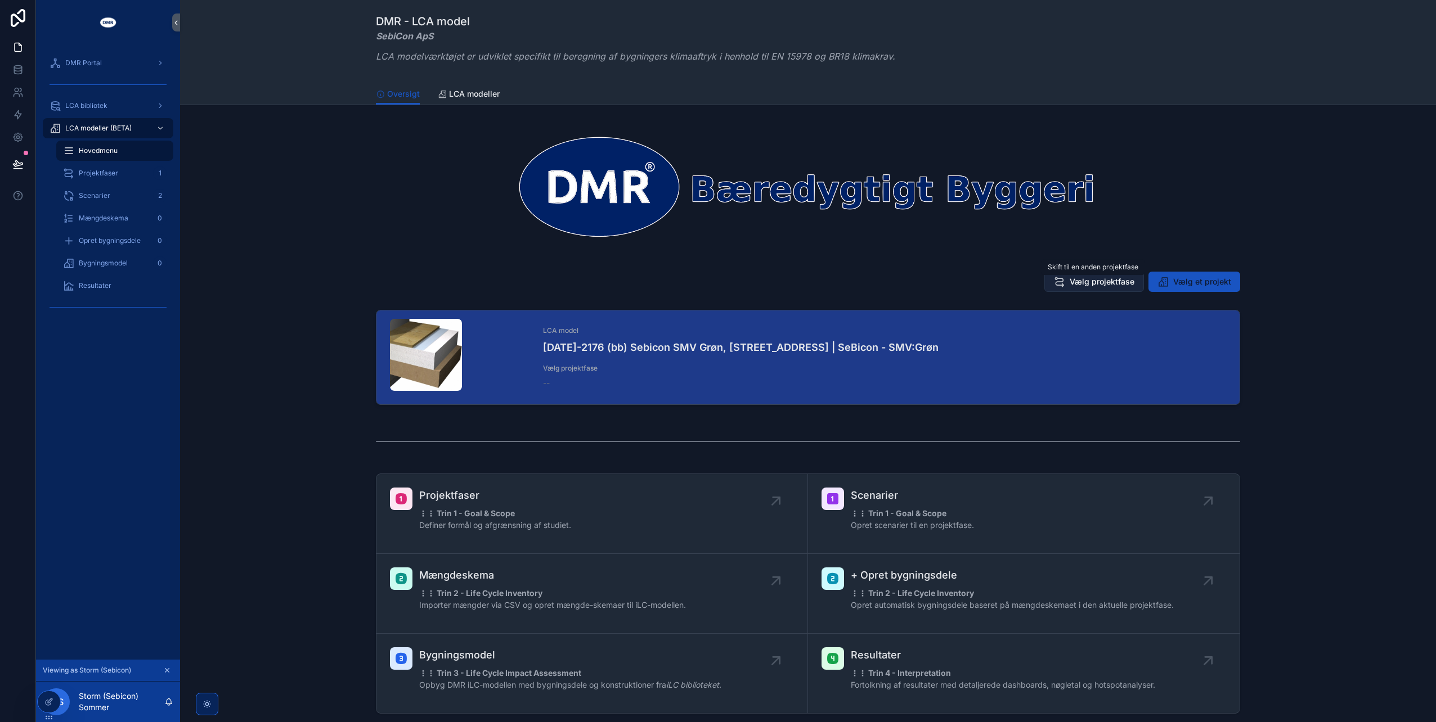
click at [1091, 282] on span "Vælg projektfase" at bounding box center [1102, 281] width 65 height 11
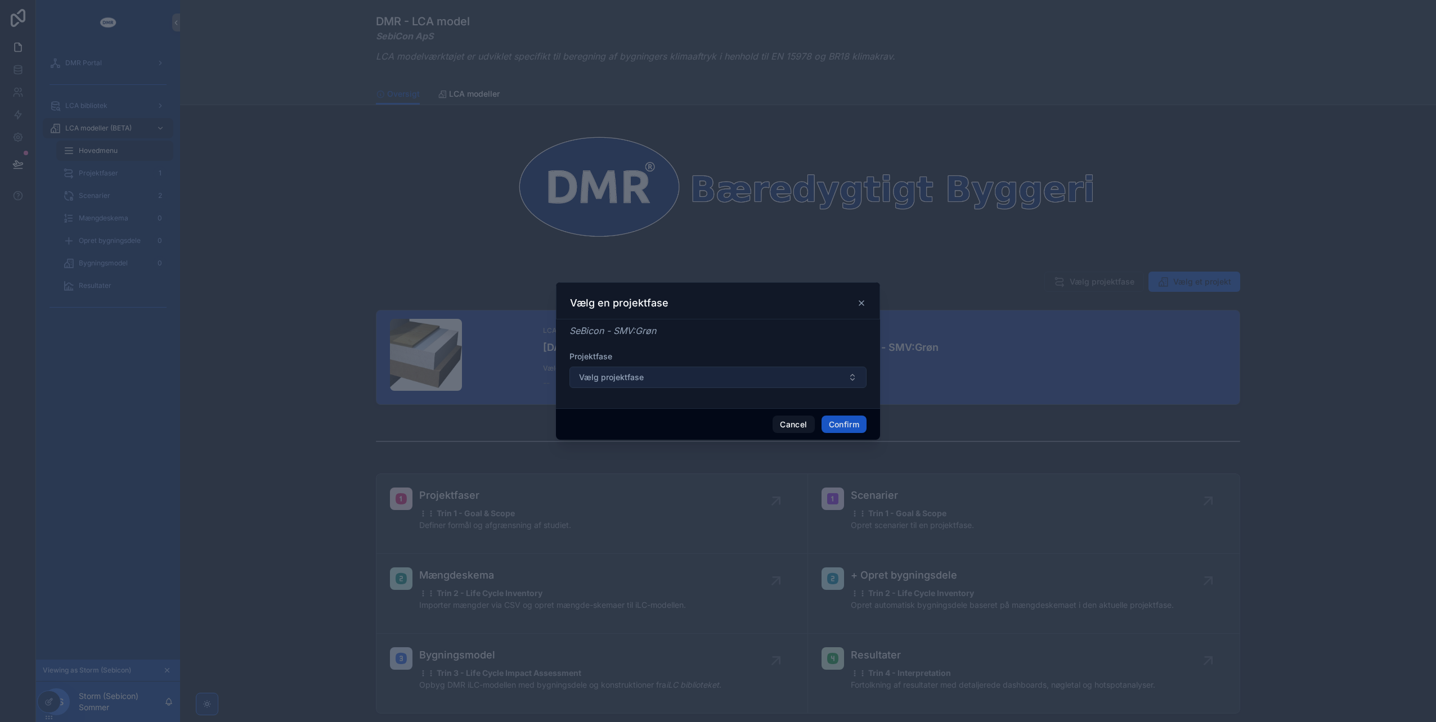
click at [771, 372] on button "Vælg projektfase" at bounding box center [717, 377] width 297 height 21
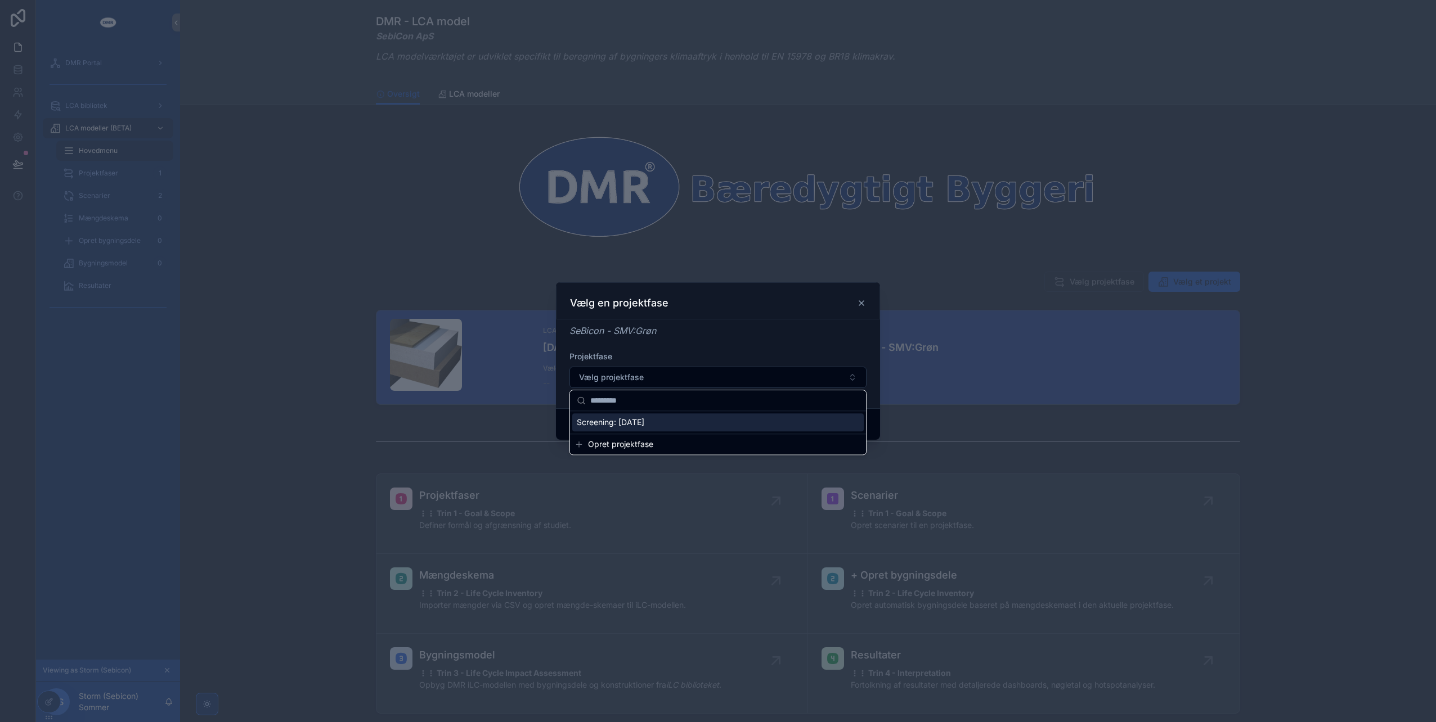
click at [632, 426] on span "Screening: 30/06/2026" at bounding box center [611, 422] width 68 height 11
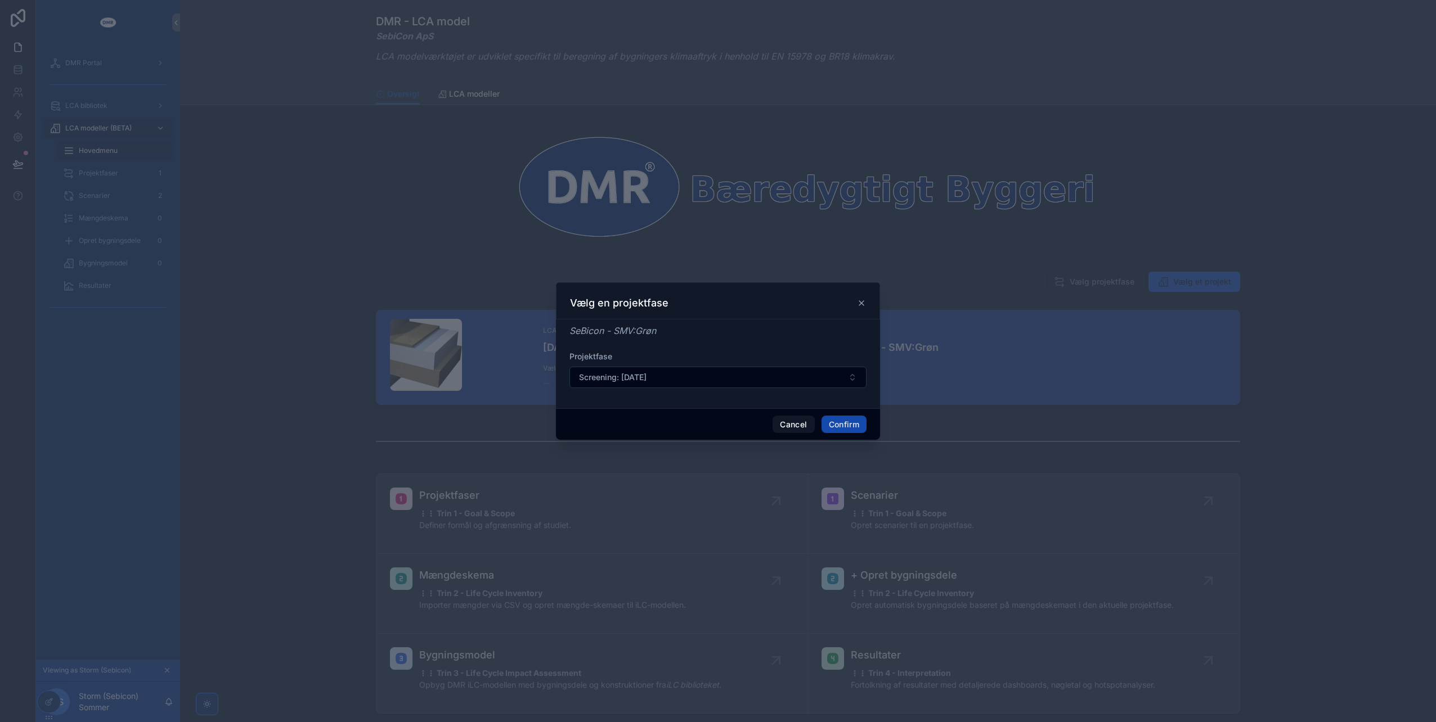
click at [864, 417] on button "Confirm" at bounding box center [843, 425] width 45 height 18
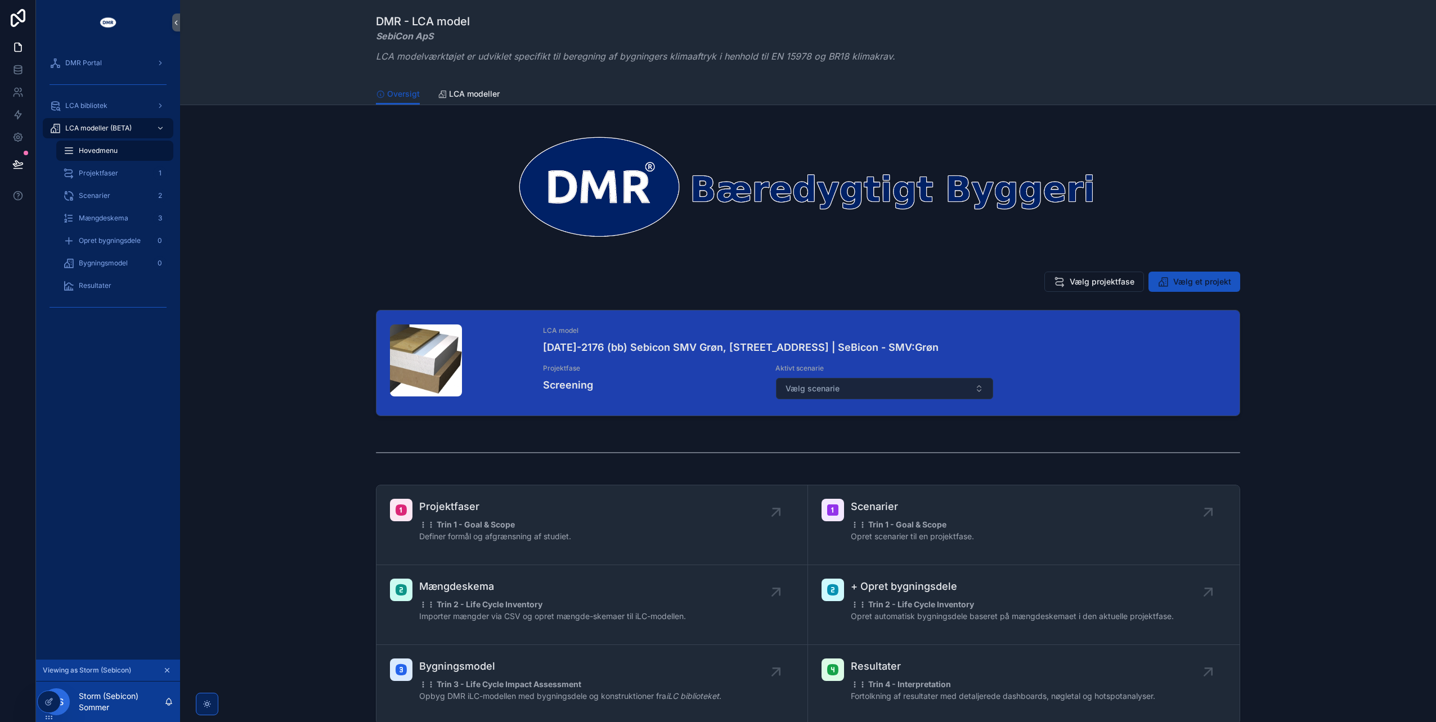
click at [863, 384] on button "Vælg scenarie" at bounding box center [885, 388] width 218 height 21
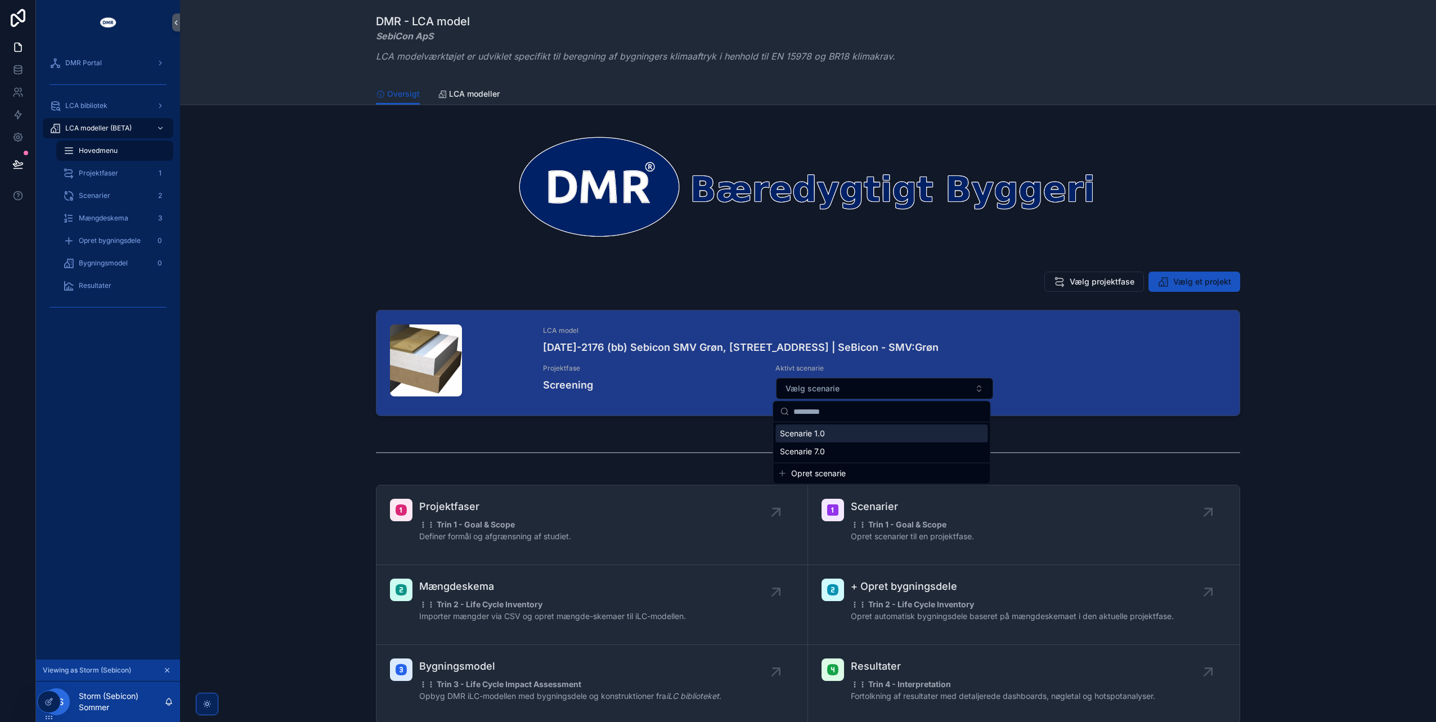
click at [832, 433] on div "Scenarie 1.0" at bounding box center [881, 434] width 212 height 18
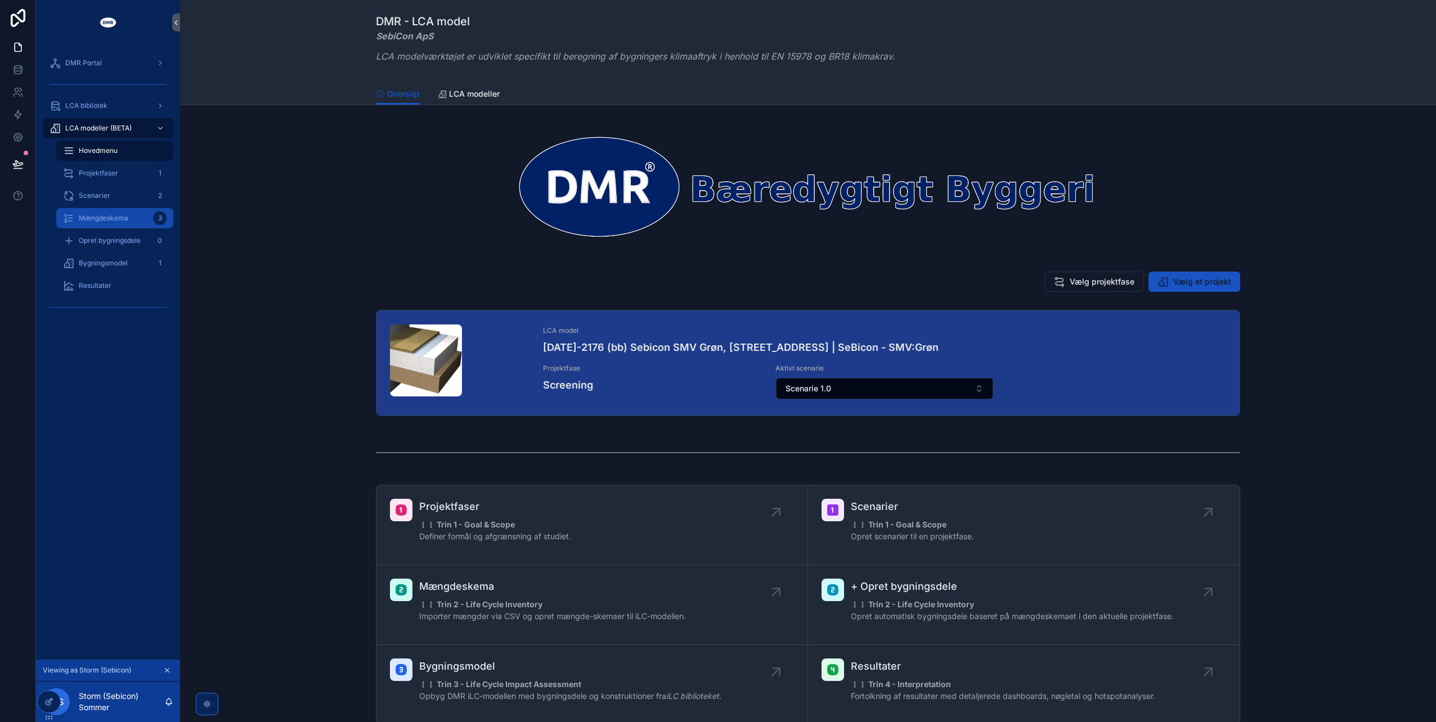
click at [92, 218] on span "Mængdeskema" at bounding box center [104, 218] width 50 height 9
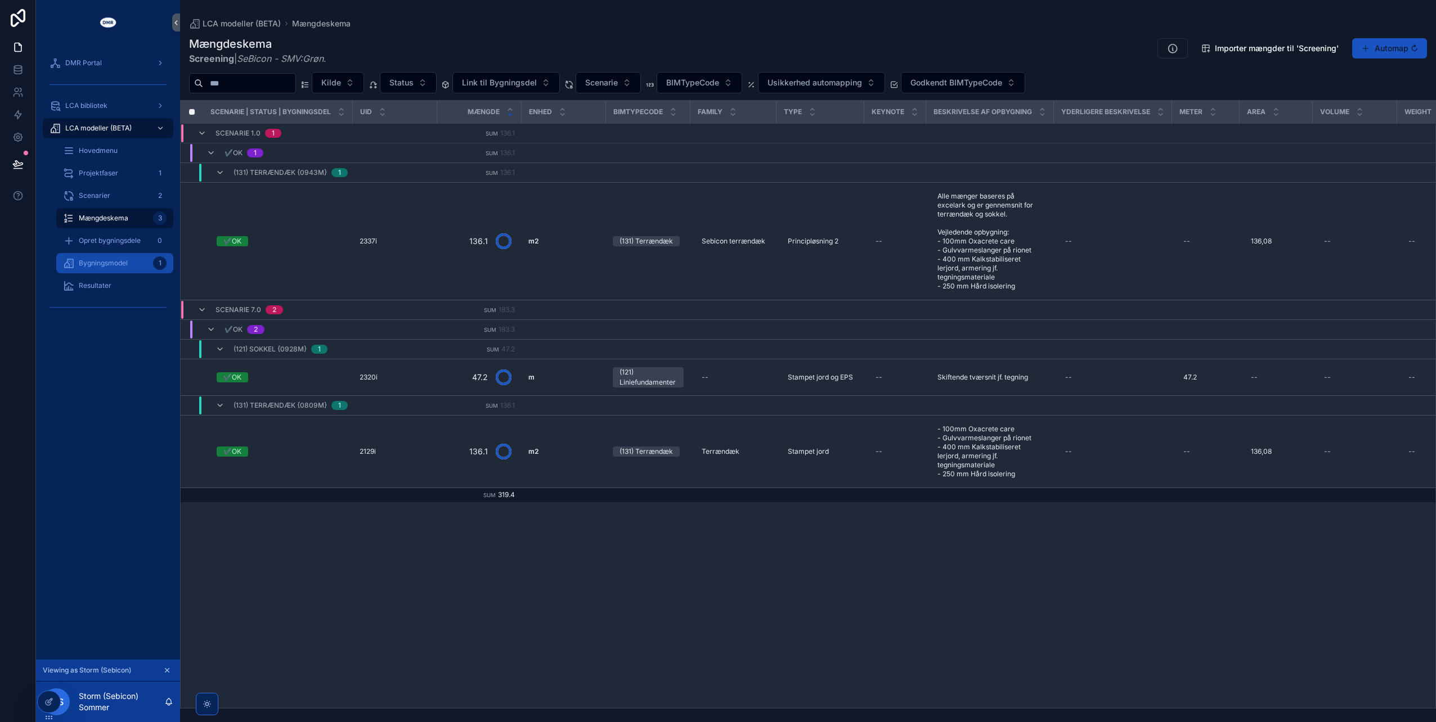
click at [114, 264] on span "Bygningsmodel" at bounding box center [103, 263] width 49 height 9
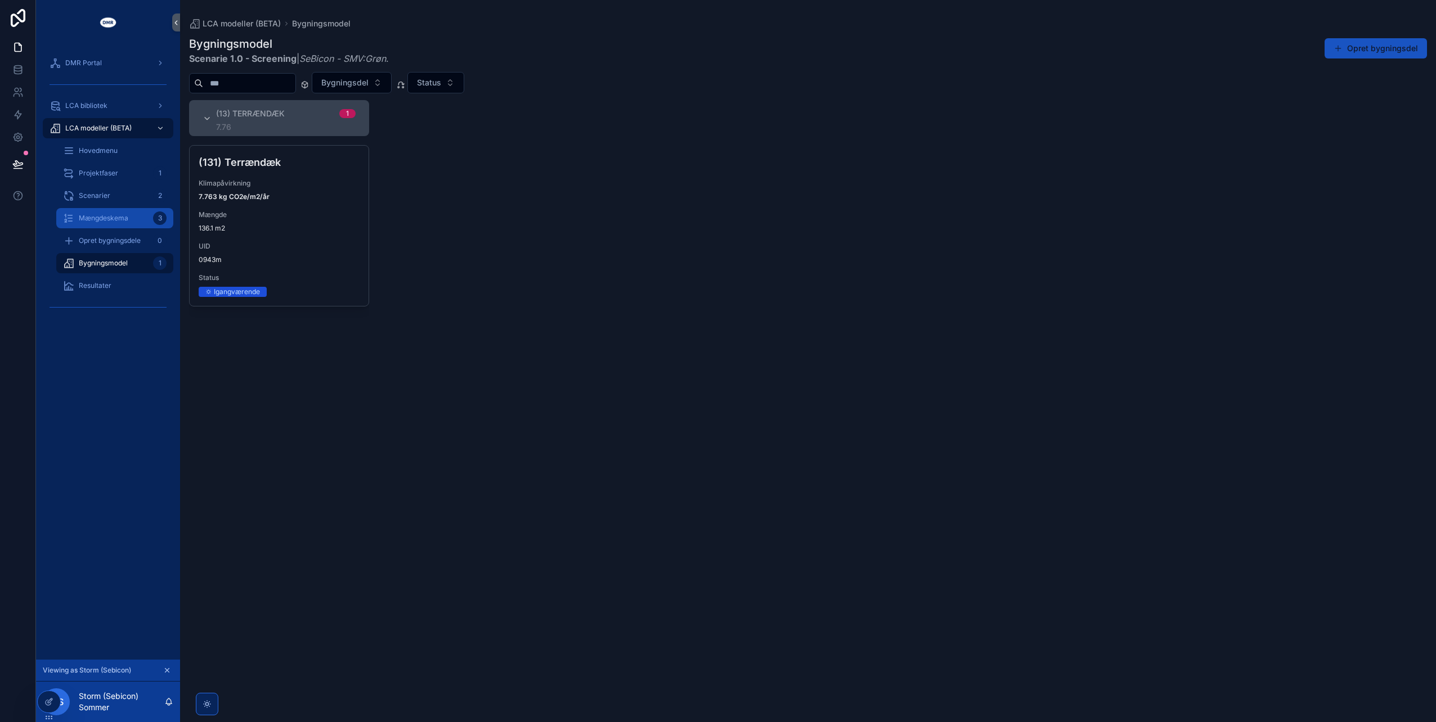
click at [110, 215] on span "Mængdeskema" at bounding box center [104, 218] width 50 height 9
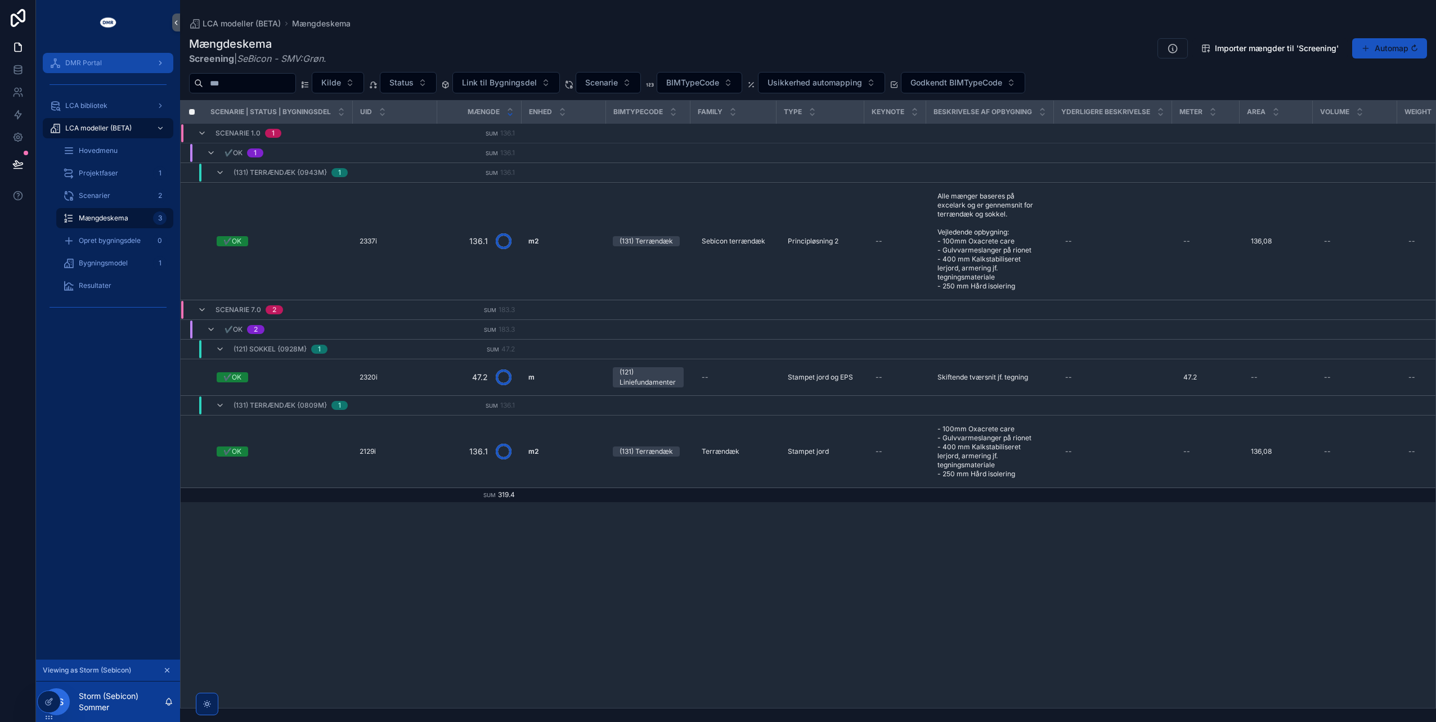
click at [88, 64] on span "DMR Portal" at bounding box center [83, 63] width 37 height 9
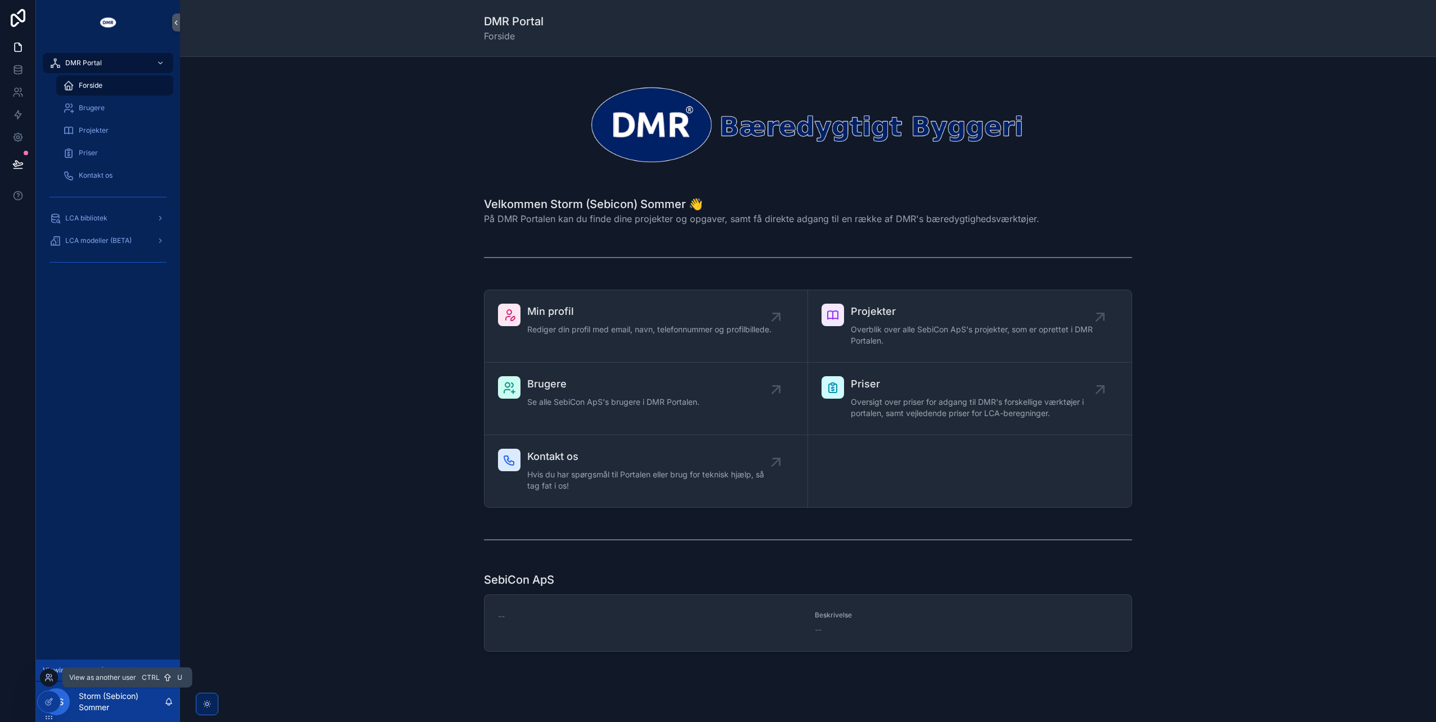
click at [48, 681] on icon at bounding box center [48, 677] width 9 height 9
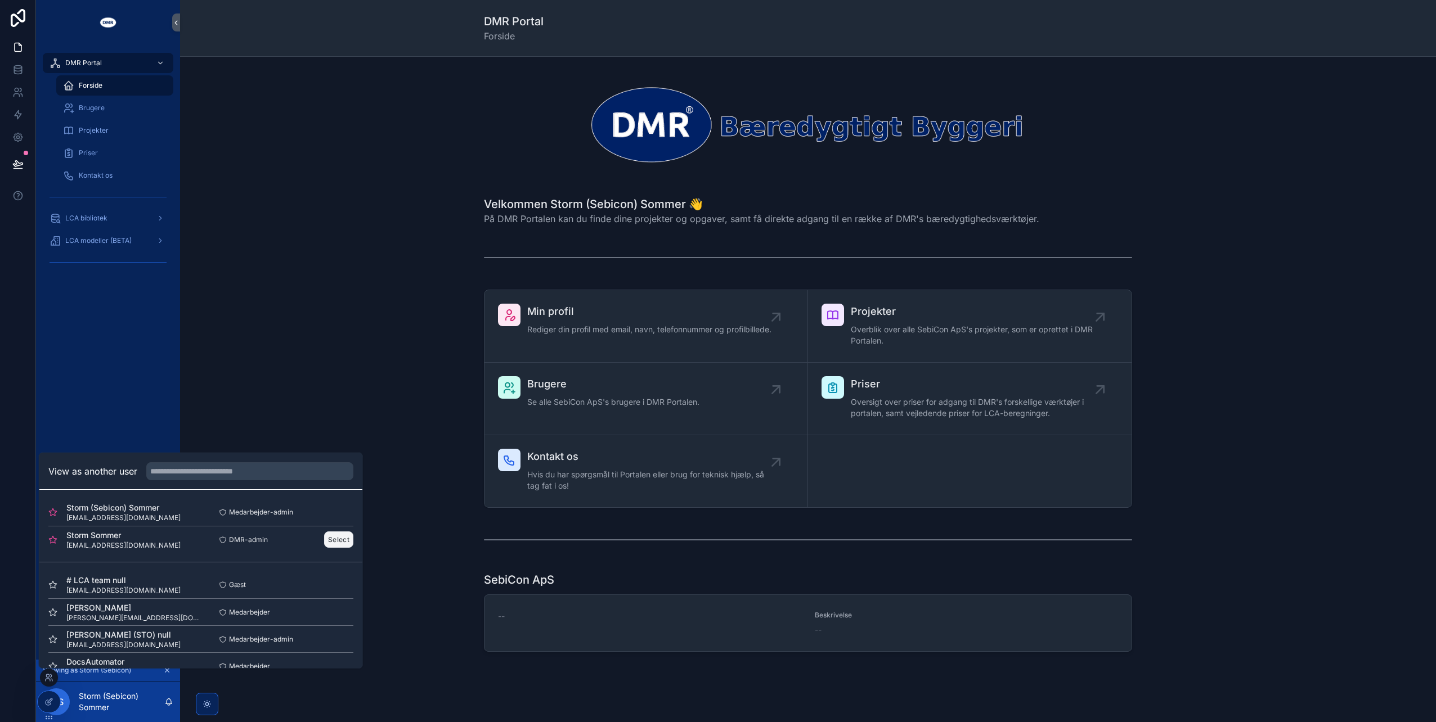
click at [329, 539] on button "Select" at bounding box center [338, 540] width 29 height 16
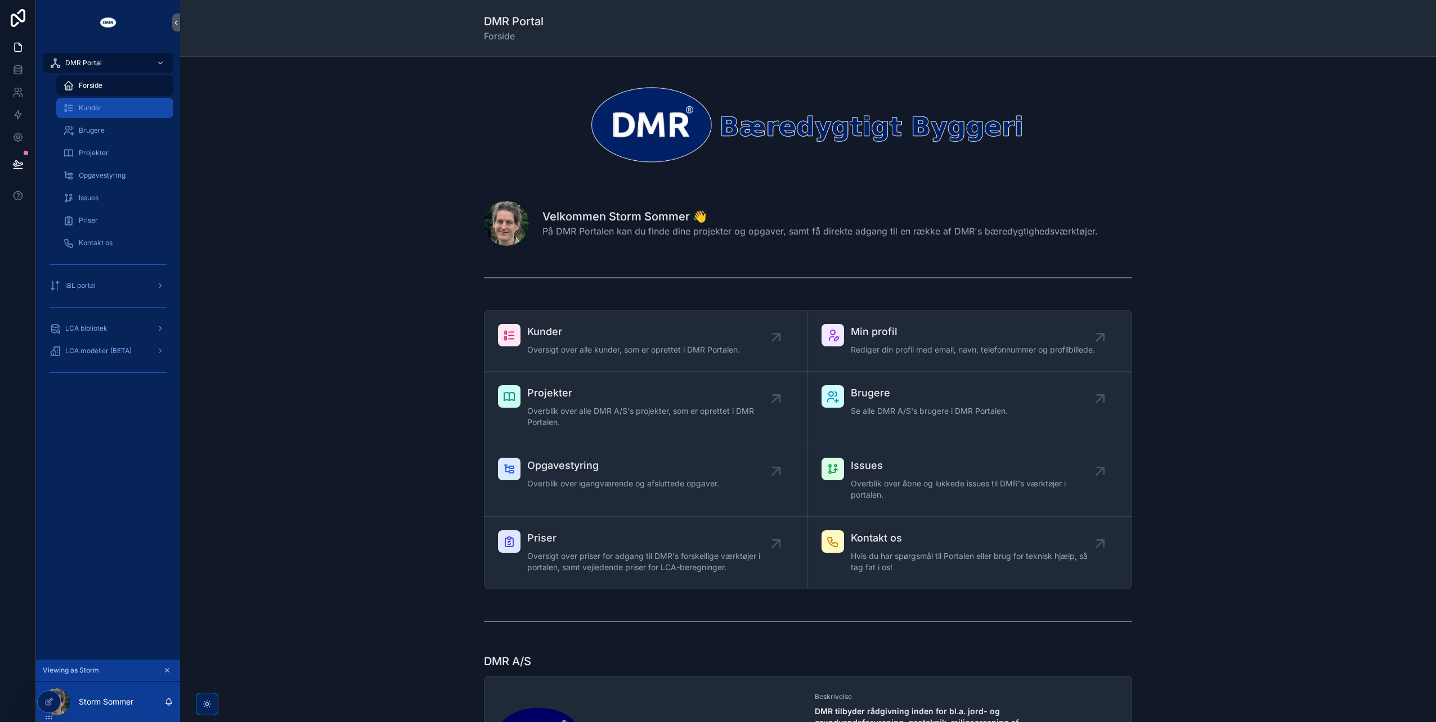
click at [92, 108] on span "Kunder" at bounding box center [90, 108] width 23 height 9
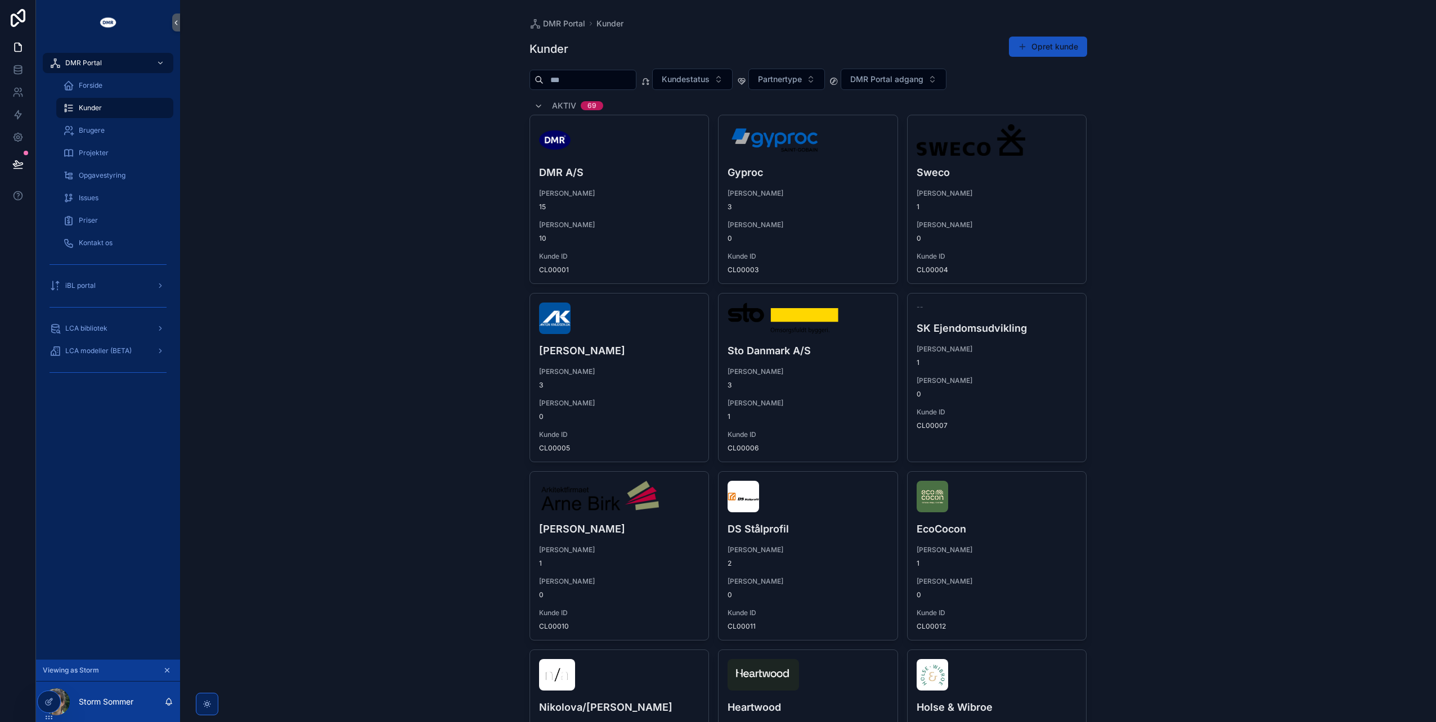
click at [104, 105] on div "Kunder" at bounding box center [115, 108] width 104 height 18
click at [587, 80] on input "scrollable content" at bounding box center [589, 80] width 92 height 16
type input "****"
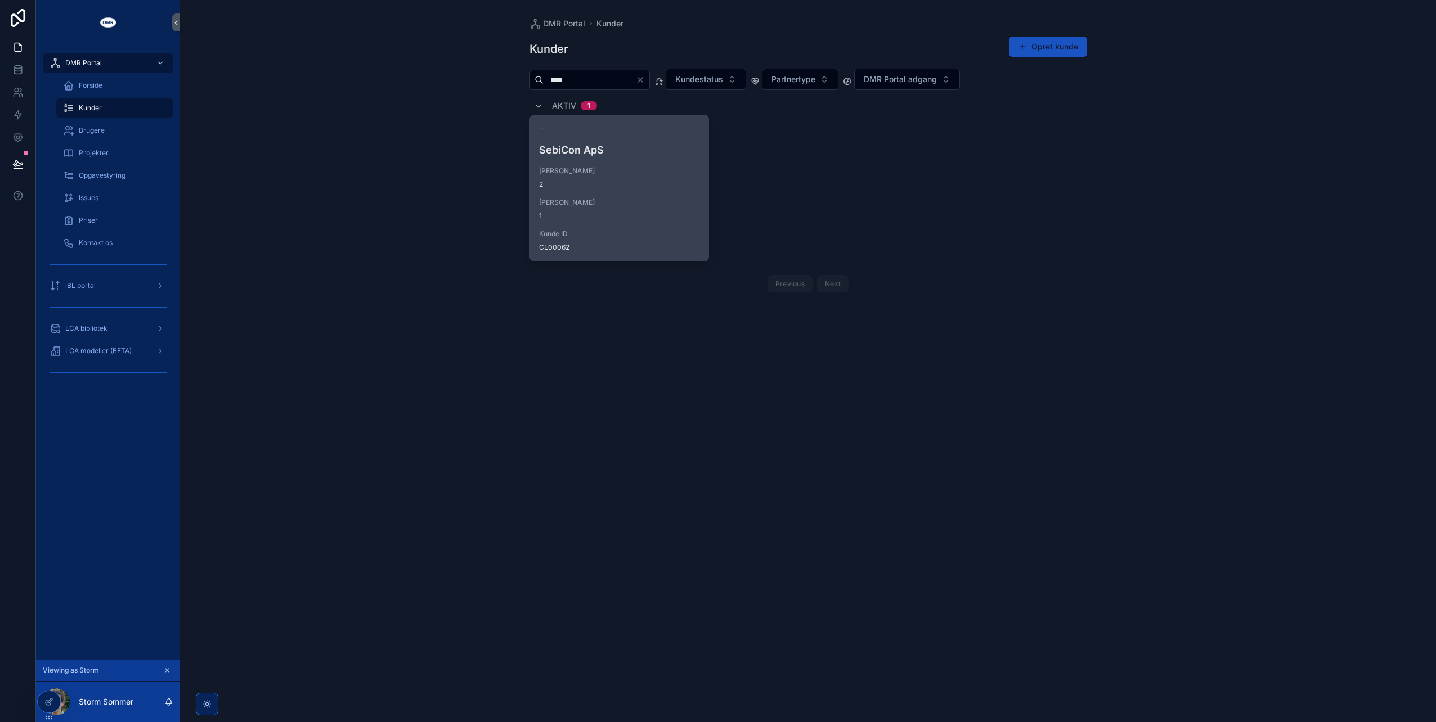
click at [590, 180] on span "2" at bounding box center [619, 184] width 161 height 9
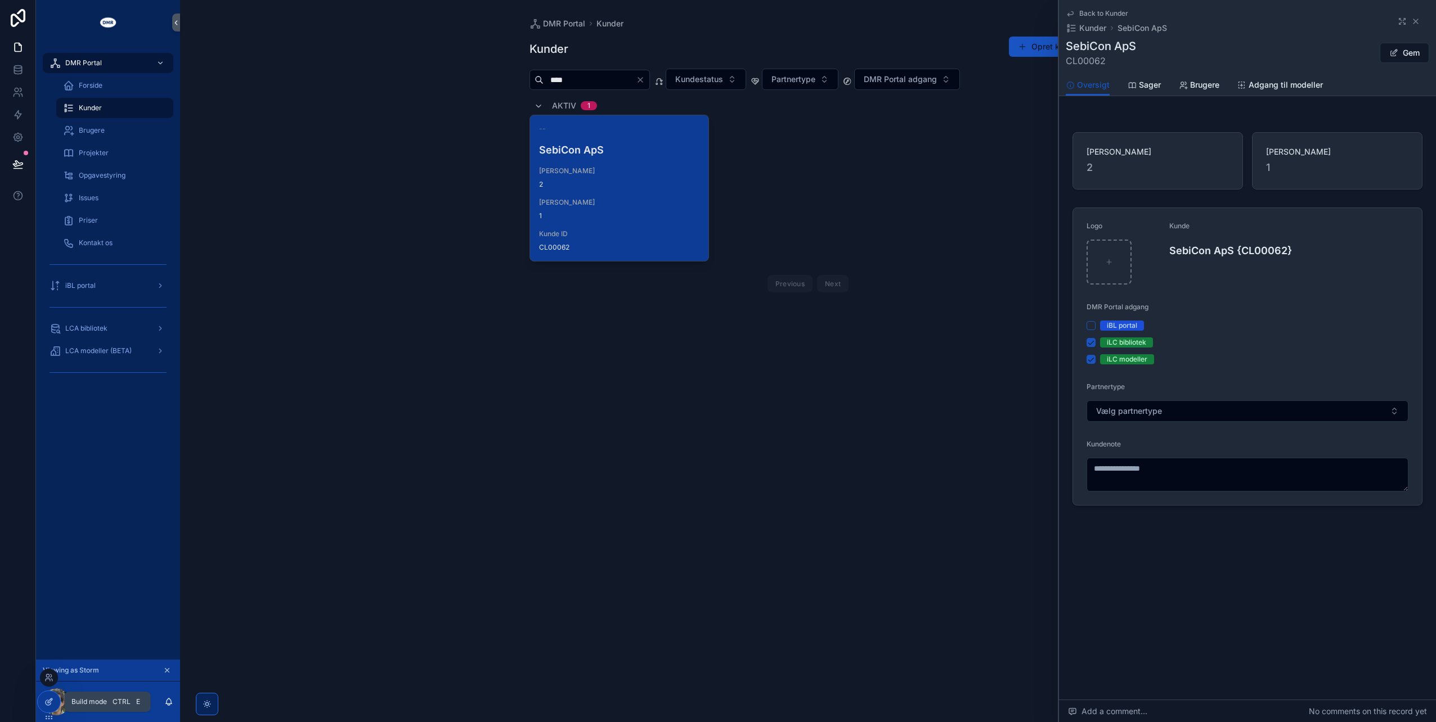
click at [48, 697] on div at bounding box center [49, 701] width 23 height 21
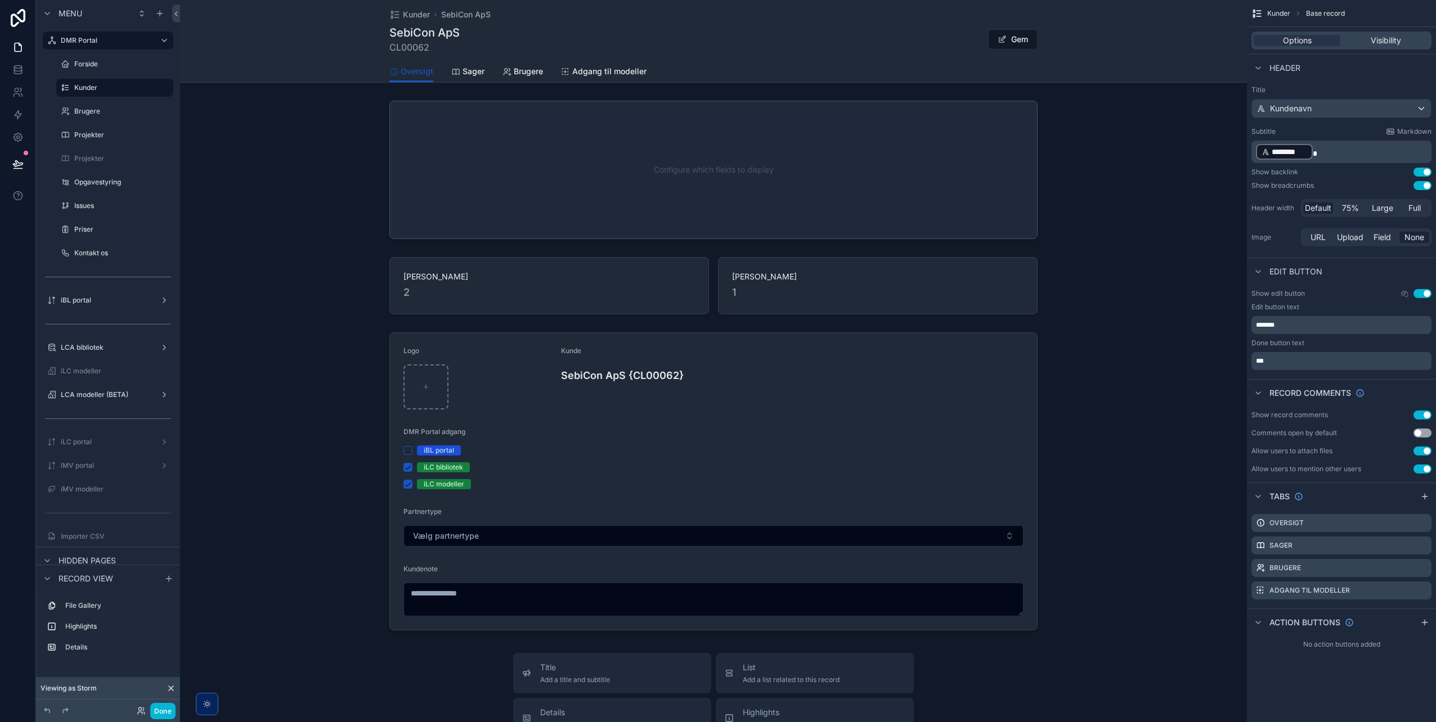
click at [1335, 10] on span "Base record" at bounding box center [1325, 13] width 39 height 9
click at [1384, 39] on span "Visibility" at bounding box center [1386, 40] width 30 height 11
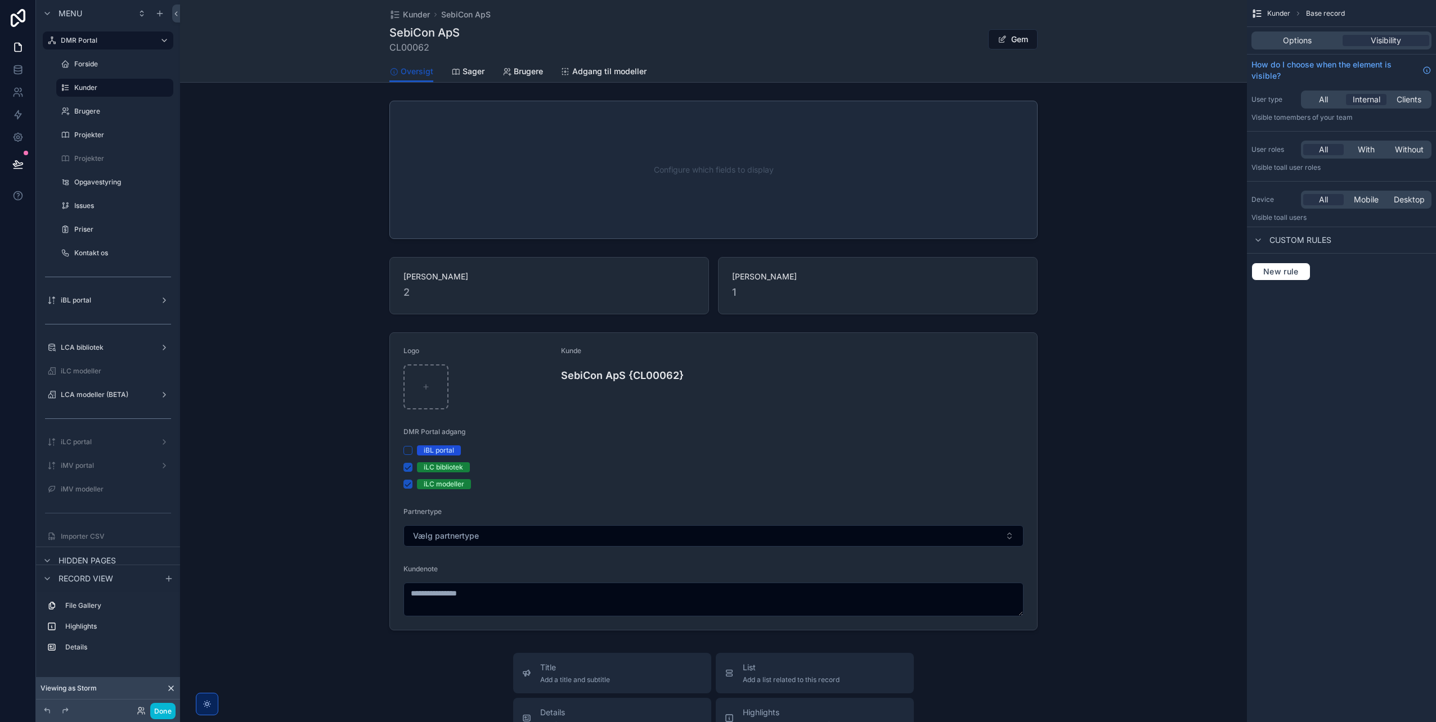
click at [1275, 12] on span "Kunder" at bounding box center [1278, 13] width 23 height 9
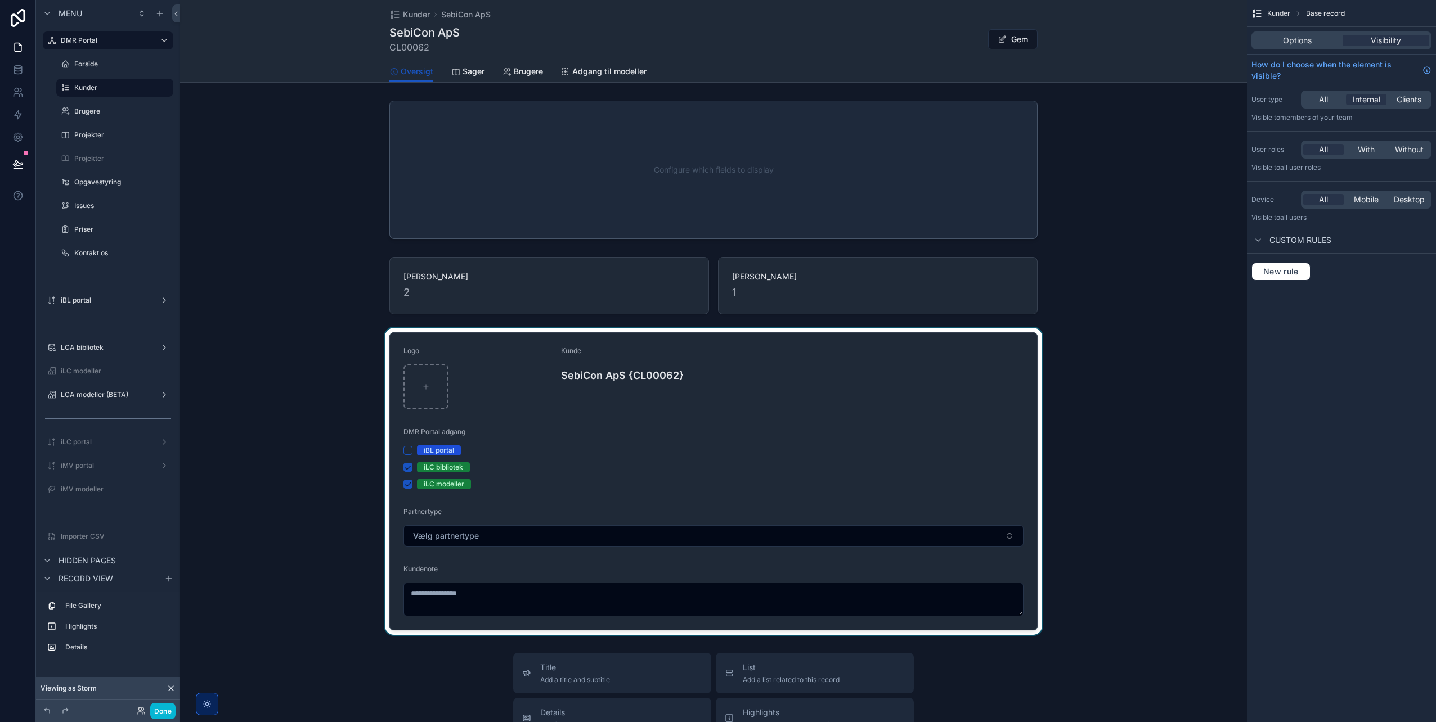
click at [886, 441] on div "scrollable content" at bounding box center [713, 481] width 1067 height 307
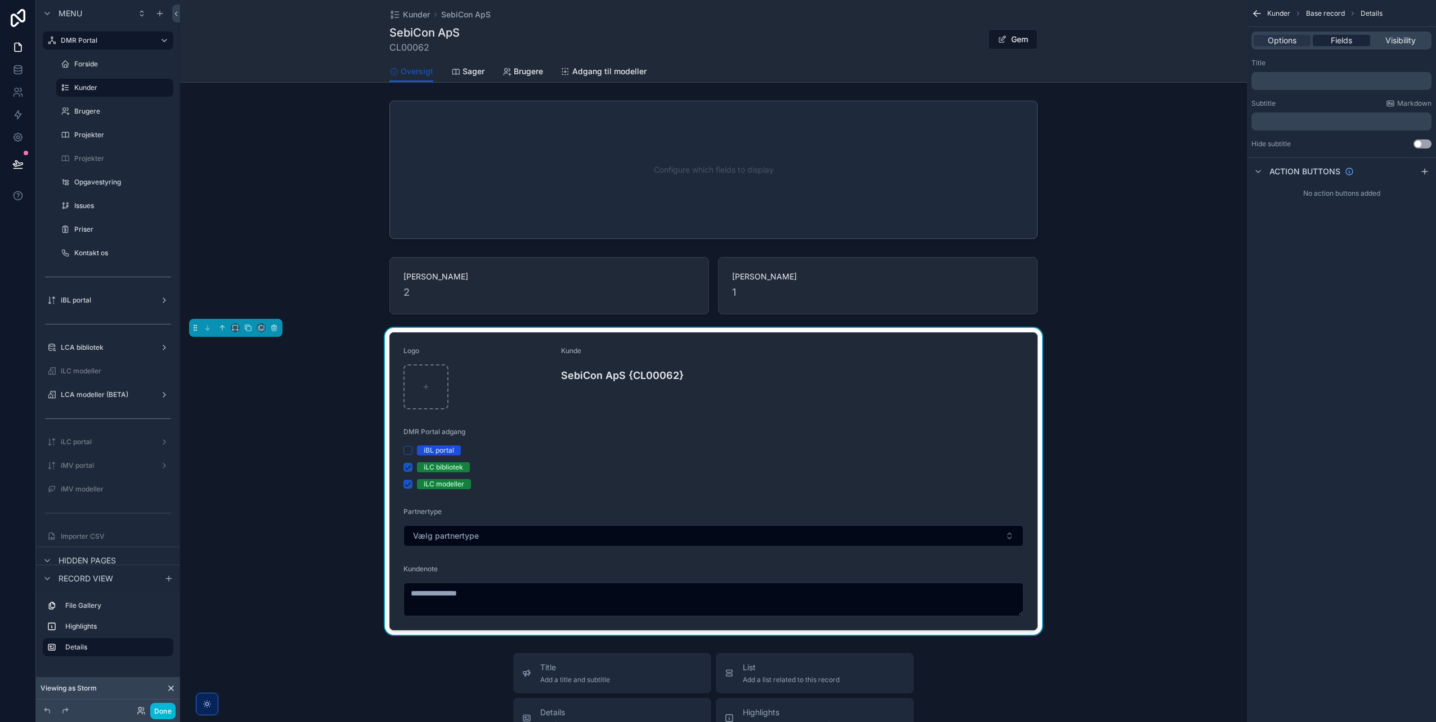
click at [1344, 40] on span "Fields" at bounding box center [1341, 40] width 21 height 11
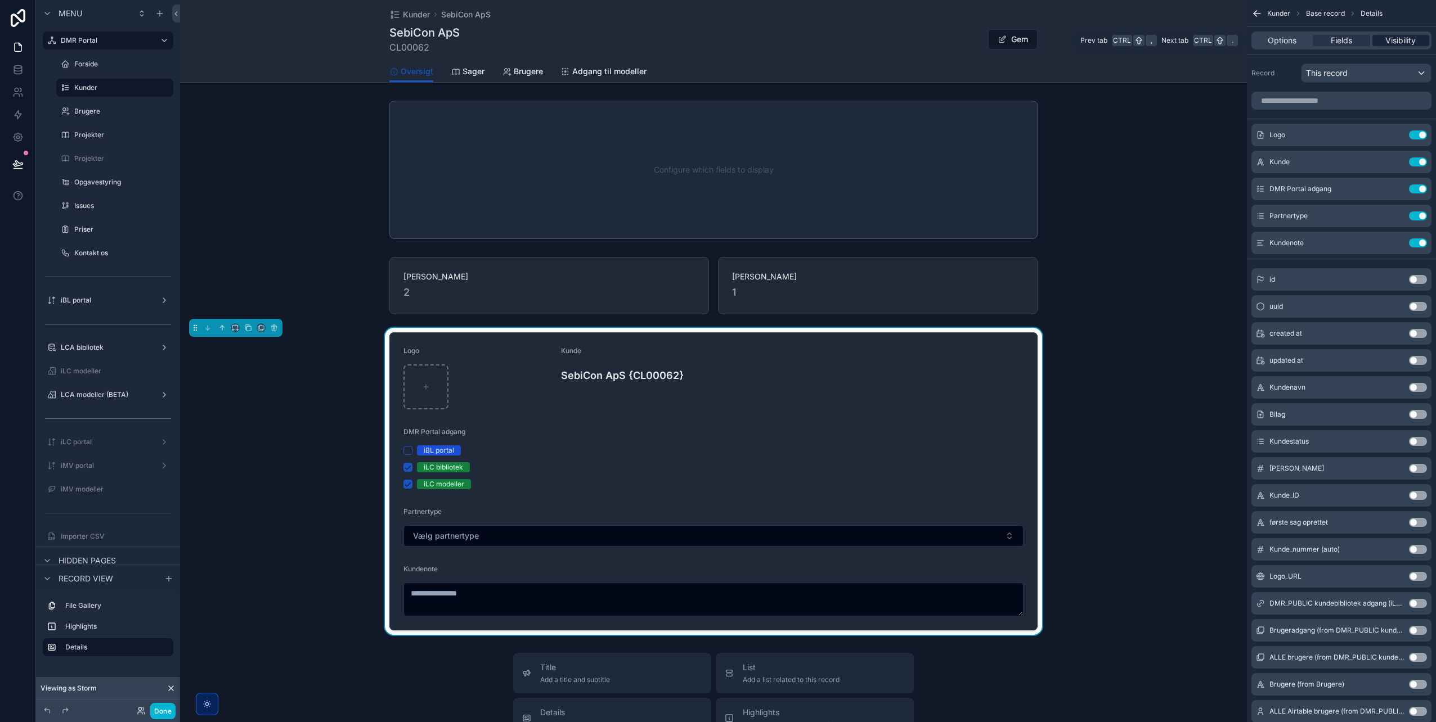
click at [1411, 38] on span "Visibility" at bounding box center [1400, 40] width 30 height 11
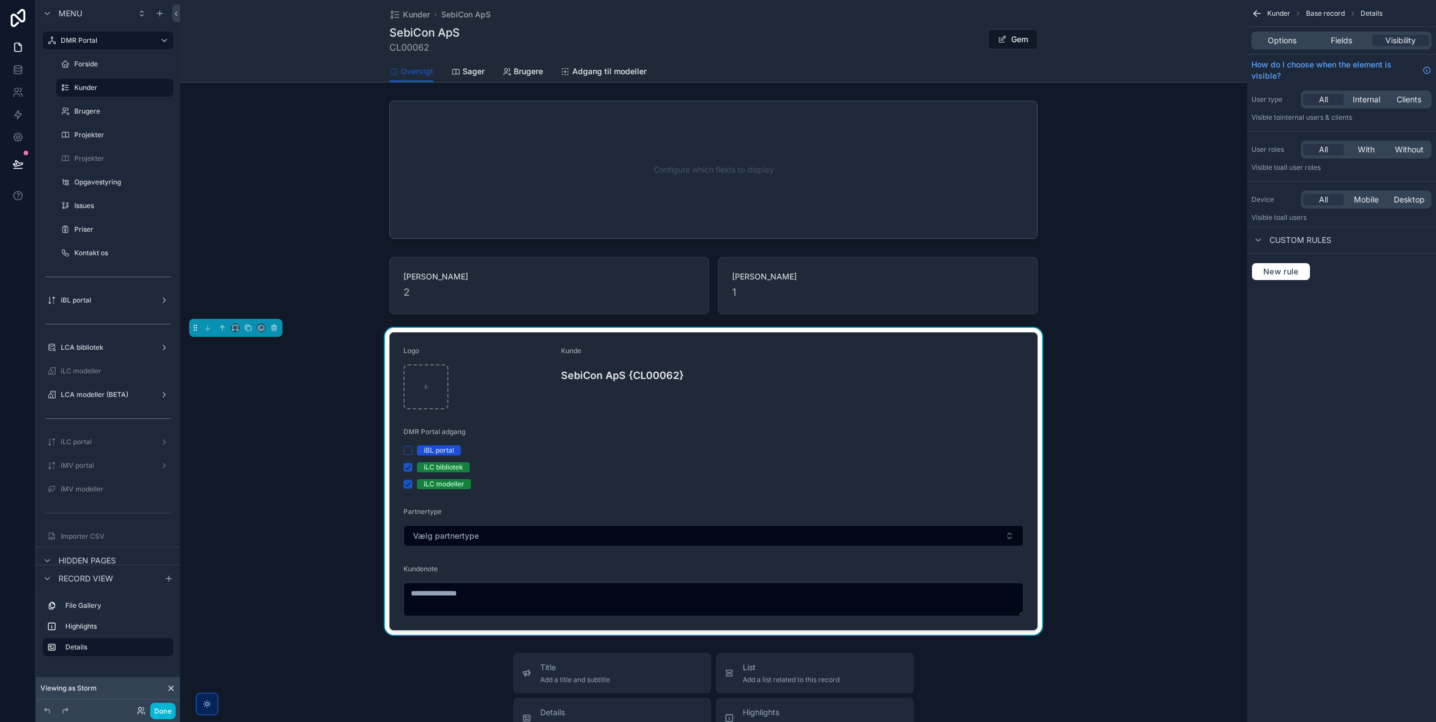
click at [1328, 14] on span "Base record" at bounding box center [1325, 13] width 39 height 9
click at [1332, 37] on span "Fields" at bounding box center [1341, 40] width 21 height 11
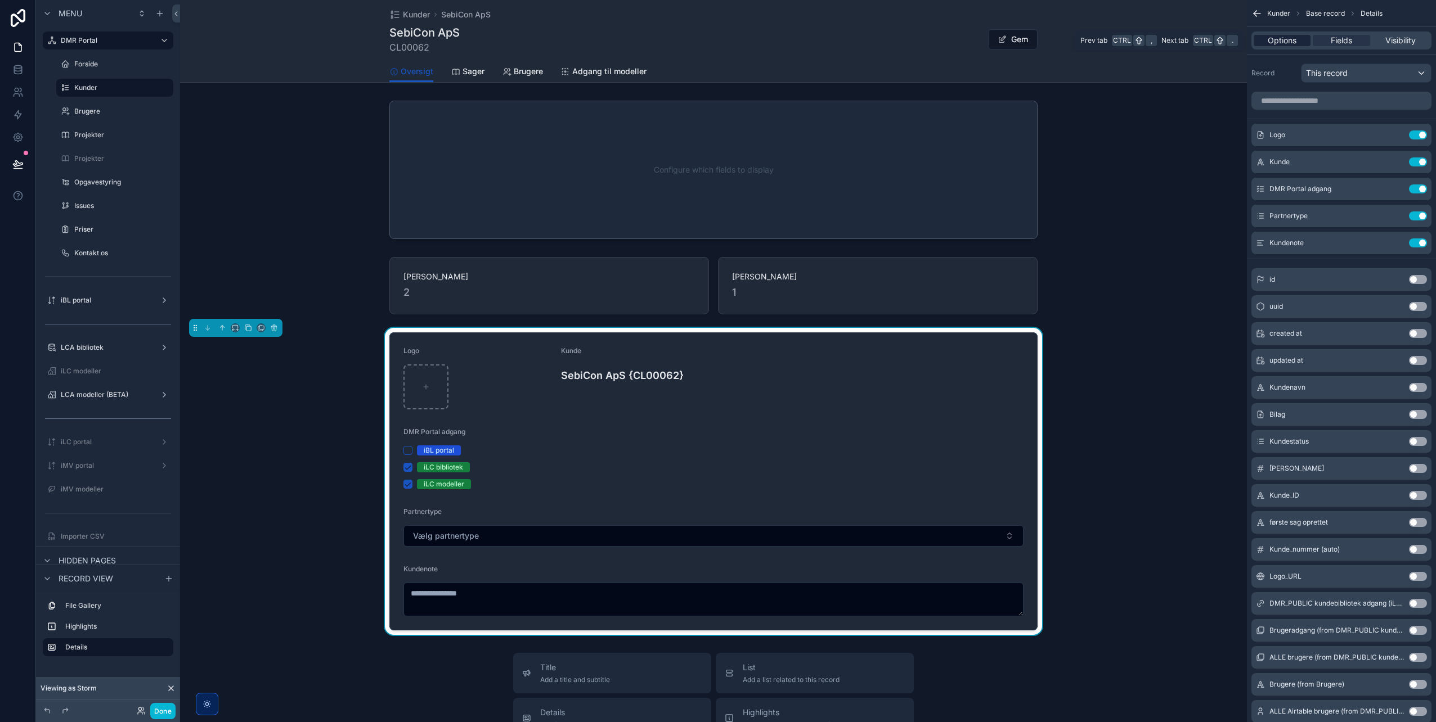
click at [1288, 39] on span "Options" at bounding box center [1282, 40] width 29 height 11
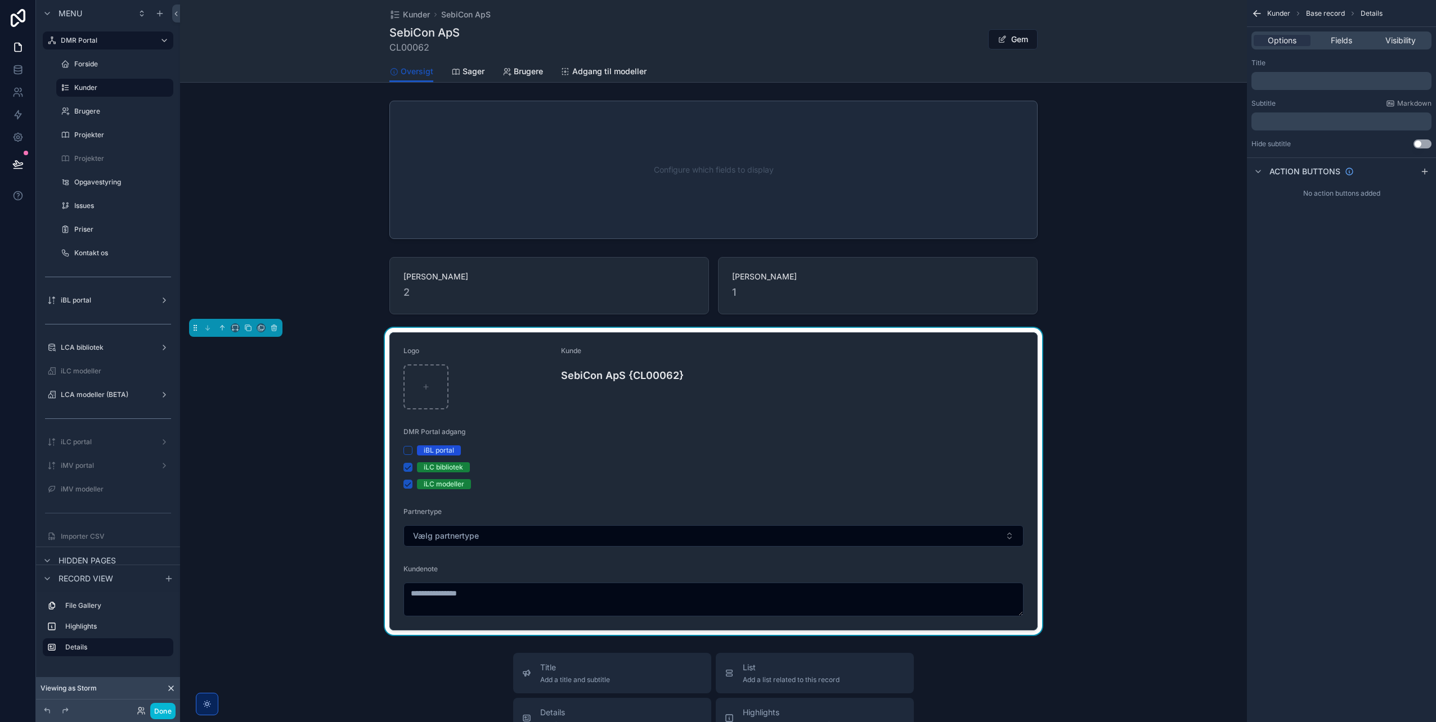
click at [447, 482] on div "iLC modeller" at bounding box center [444, 484] width 41 height 10
click at [412, 482] on button "iLC modeller" at bounding box center [407, 484] width 9 height 9
click at [447, 482] on div "iLC modeller" at bounding box center [444, 484] width 41 height 10
click at [412, 482] on button "iLC modeller" at bounding box center [407, 484] width 9 height 9
click at [156, 710] on button "Done" at bounding box center [162, 711] width 25 height 16
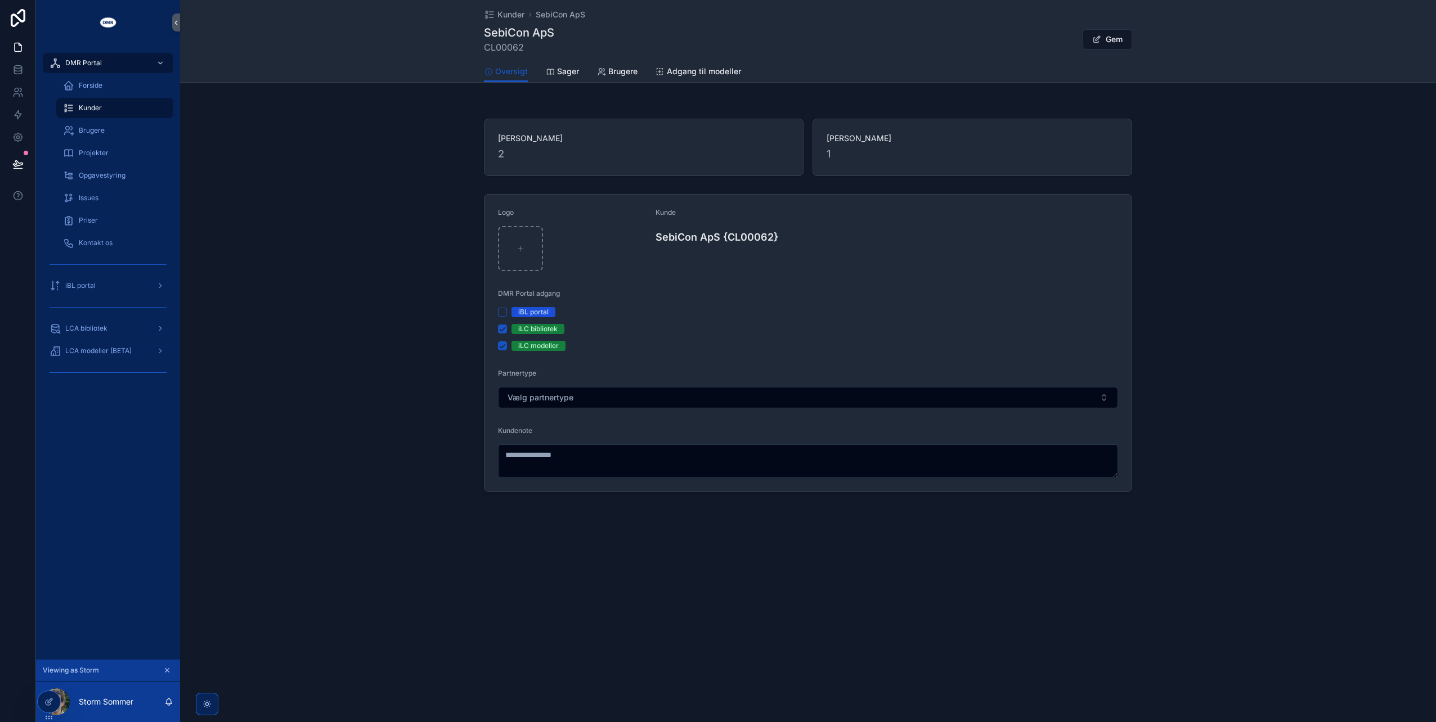
click at [402, 314] on div "Logo Kunde SebiCon ApS {CL00062} DMR Portal adgang iBL portal iLC bibliotek iLC…" at bounding box center [808, 343] width 1256 height 307
drag, startPoint x: 87, startPoint y: 104, endPoint x: 195, endPoint y: 143, distance: 114.8
click at [87, 104] on span "Kunder" at bounding box center [90, 108] width 23 height 9
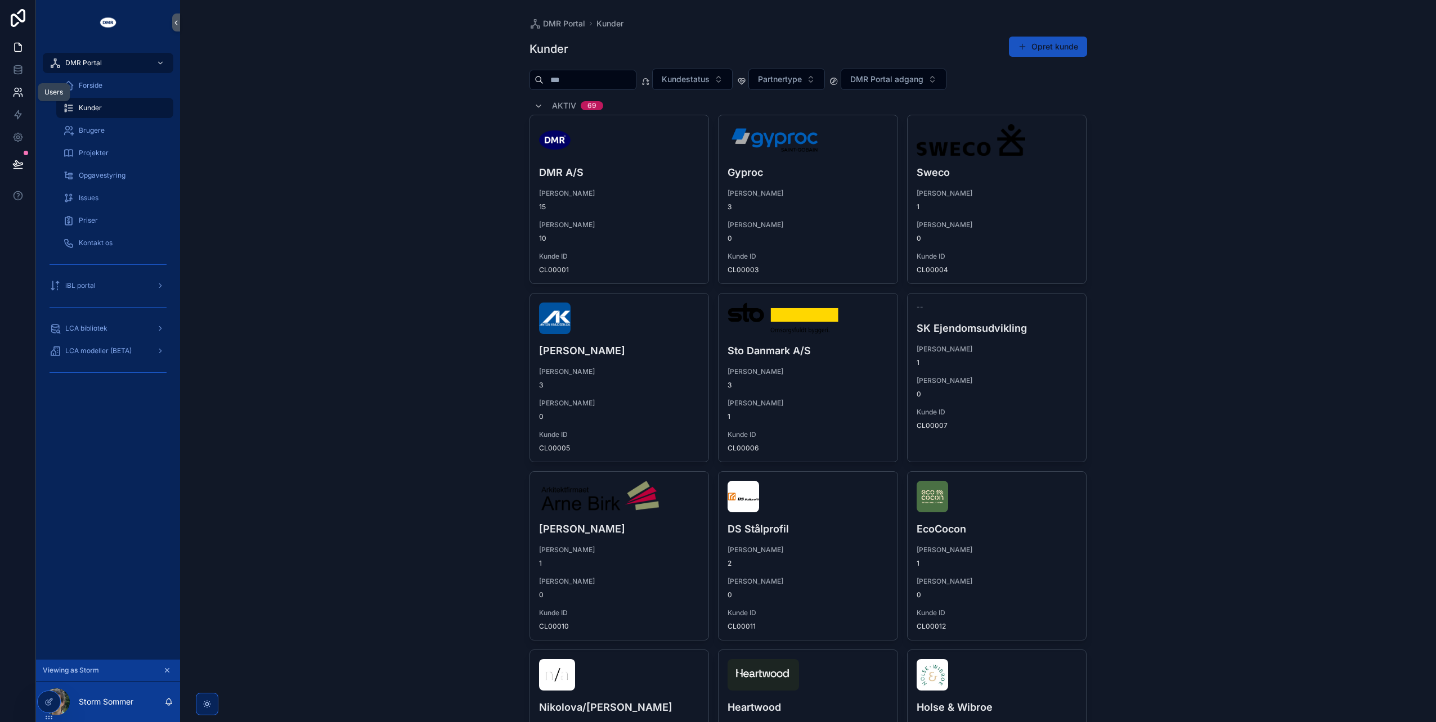
click at [16, 94] on icon at bounding box center [17, 95] width 6 height 3
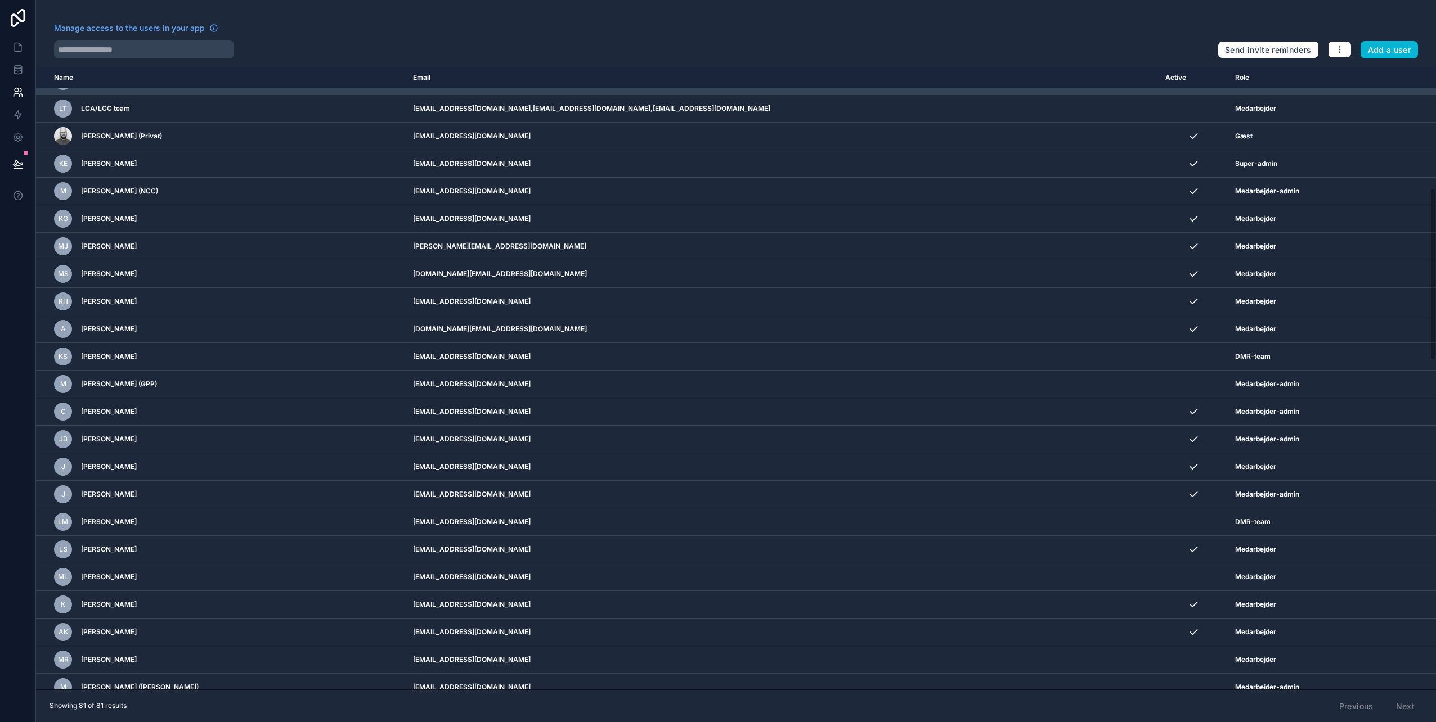
scroll to position [41, 0]
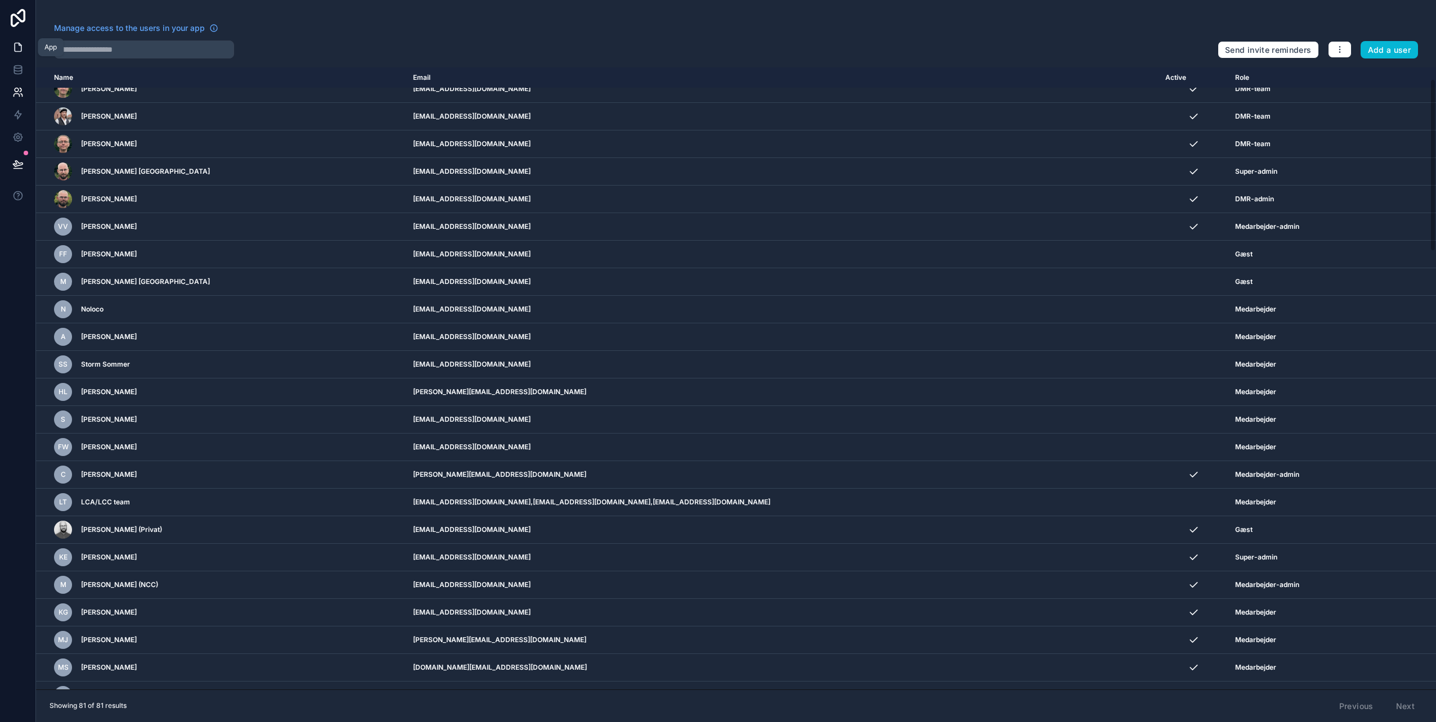
click at [21, 47] on icon at bounding box center [18, 47] width 7 height 8
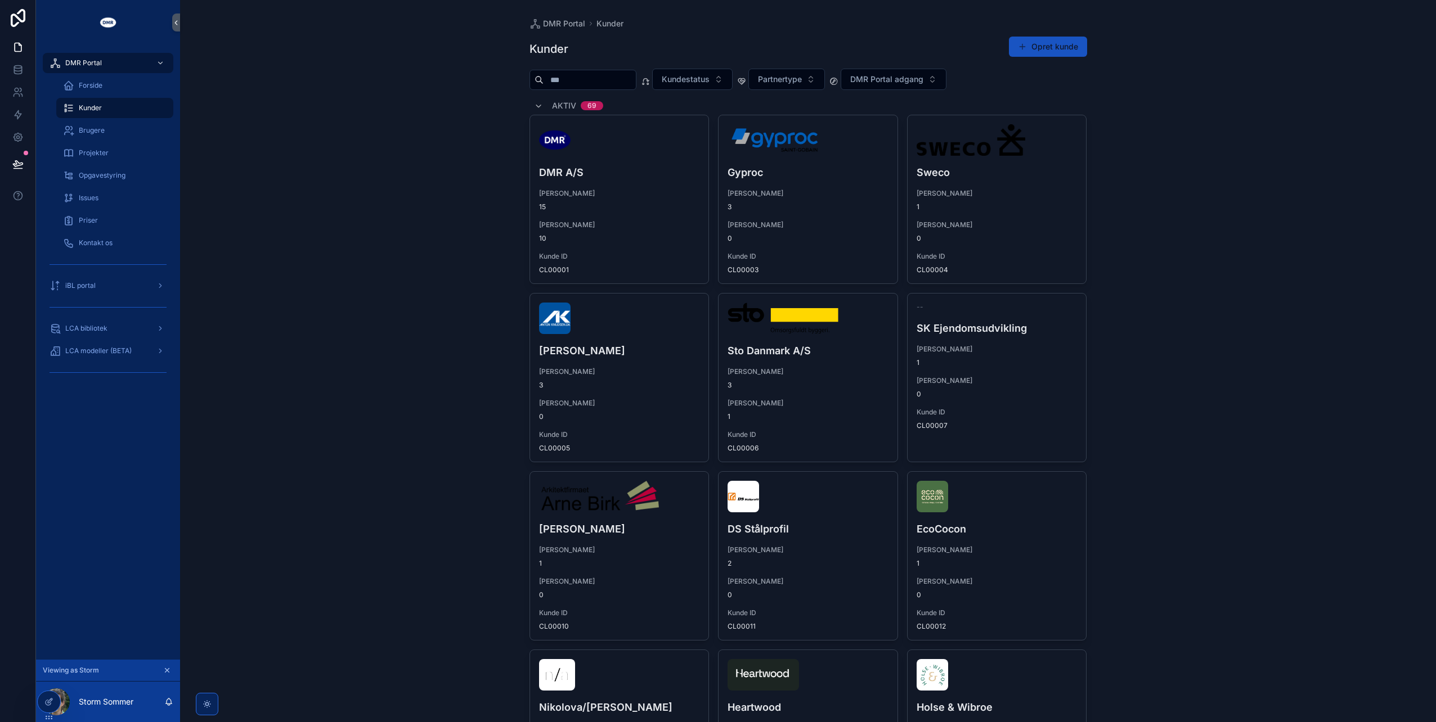
click at [398, 403] on div "DMR Portal Kunder Kunder Opret kunde Kundestatus Partnertype DMR Portal adgang …" at bounding box center [808, 361] width 1256 height 722
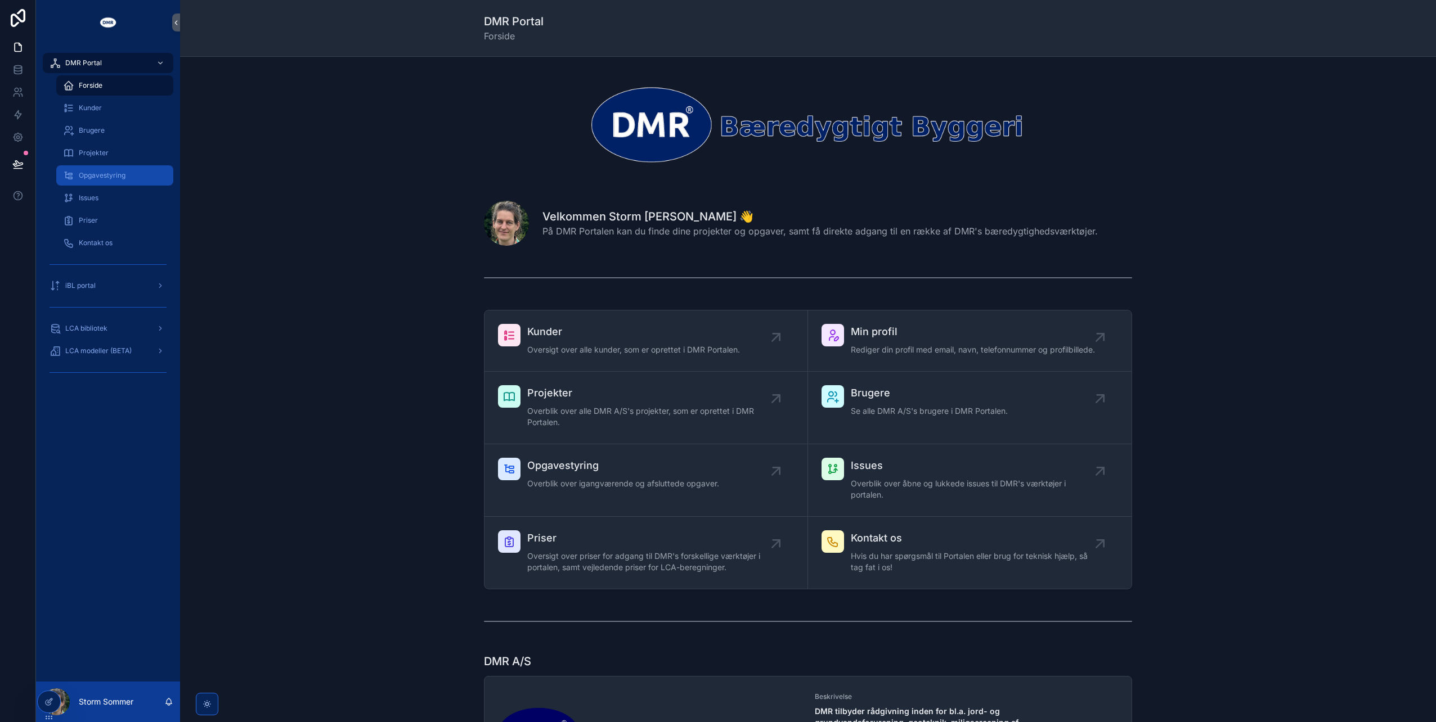
click at [111, 173] on span "Opgavestyring" at bounding box center [102, 175] width 47 height 9
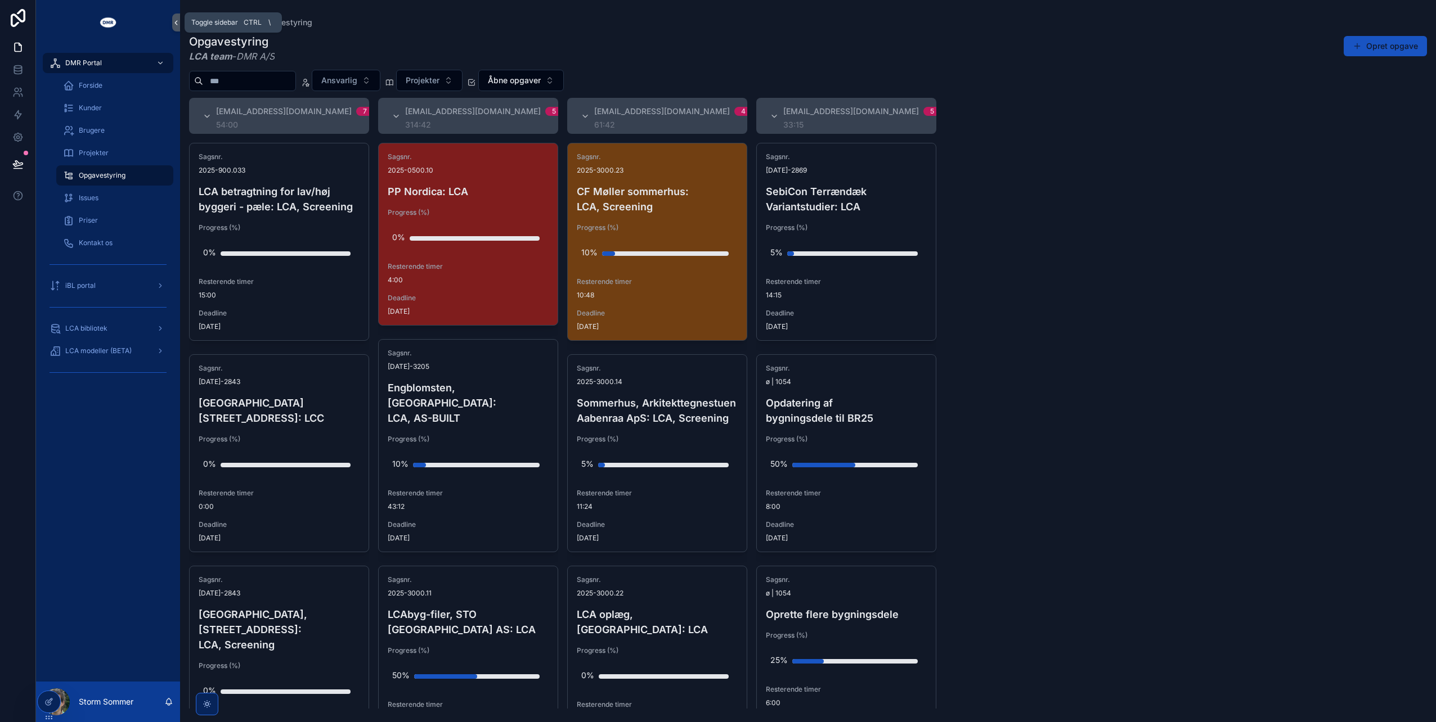
click at [176, 24] on icon "scrollable content" at bounding box center [176, 23] width 2 height 4
